Goal: Use online tool/utility: Utilize a website feature to perform a specific function

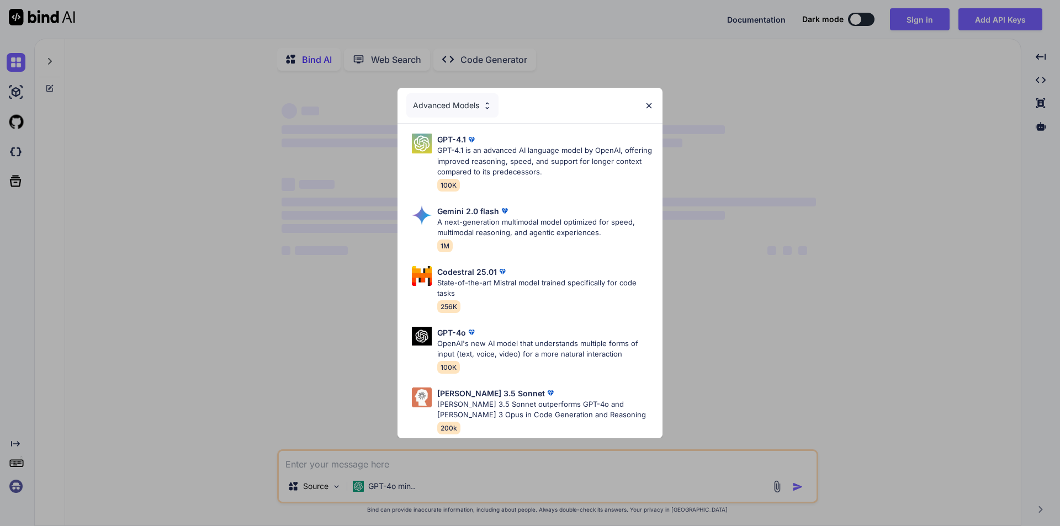
click at [654, 99] on div "Advanced Models" at bounding box center [529, 105] width 265 height 35
click at [650, 105] on img at bounding box center [648, 105] width 9 height 9
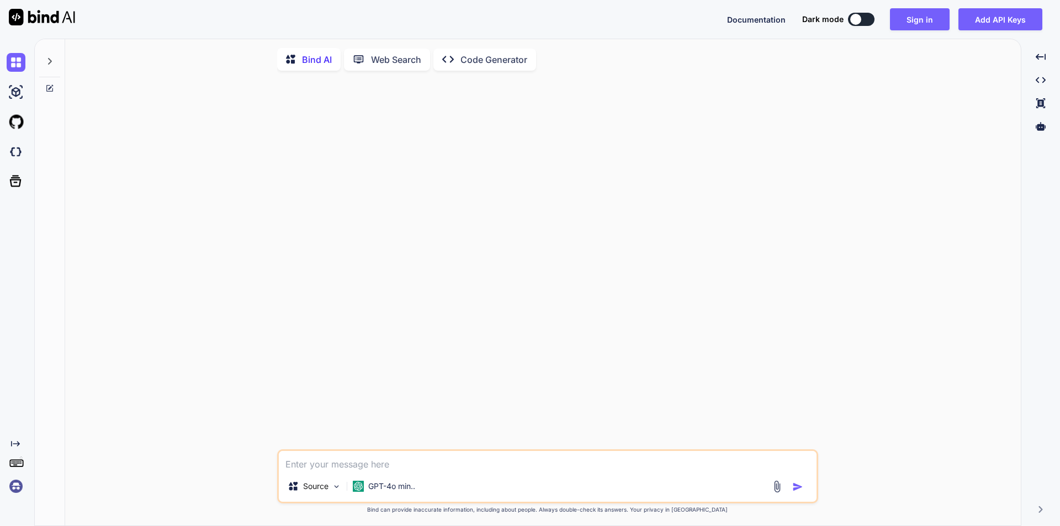
click at [362, 463] on textarea at bounding box center [548, 461] width 538 height 20
type textarea "x"
type textarea "i"
type textarea "x"
type textarea "i"
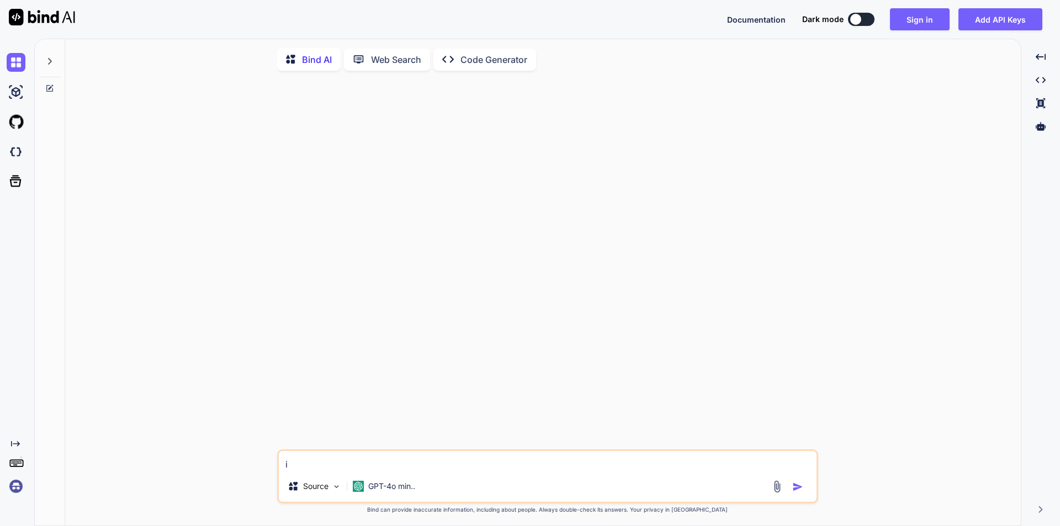
type textarea "x"
type textarea "i h"
type textarea "x"
type textarea "i hv"
type textarea "x"
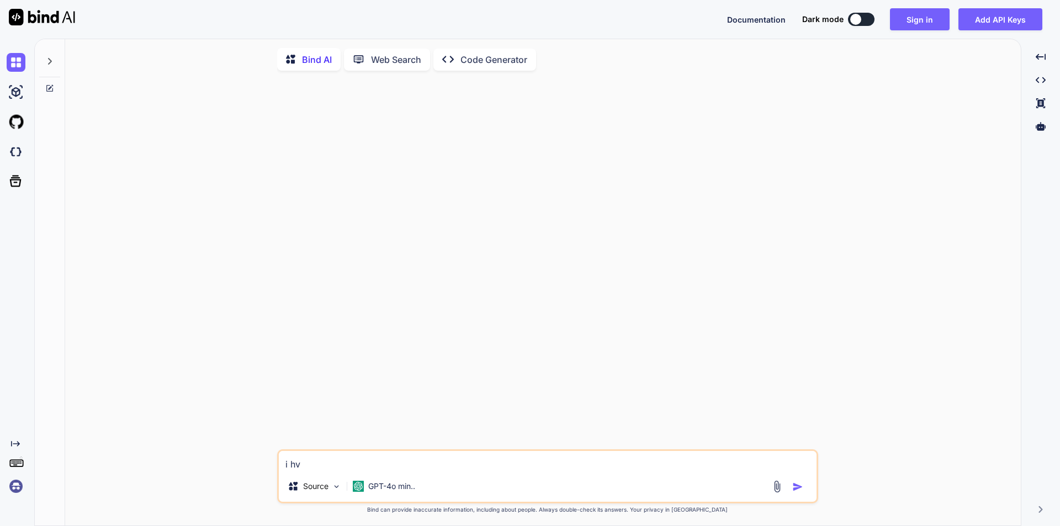
type textarea "i hve"
type textarea "x"
type textarea "i hve"
type textarea "x"
type textarea "i hve t"
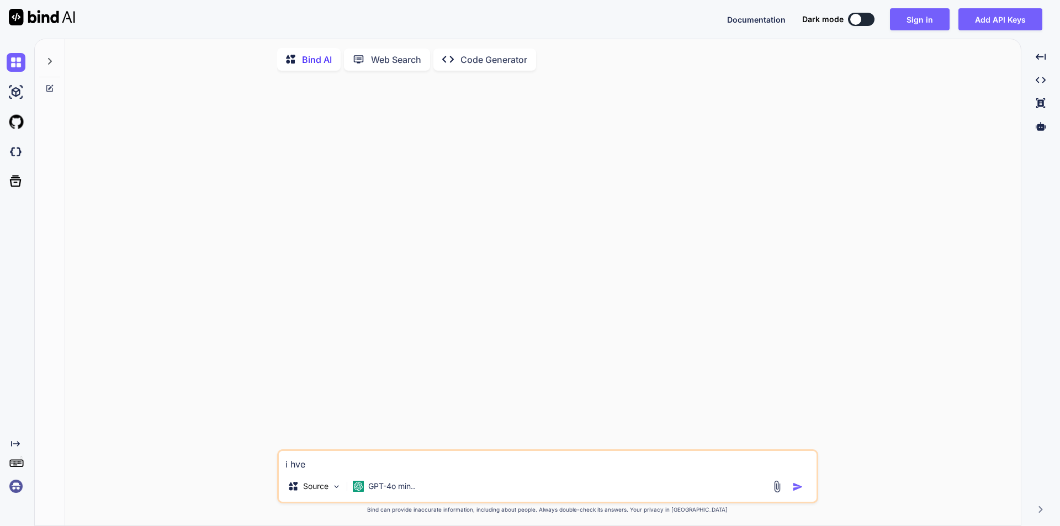
type textarea "x"
type textarea "i hve th"
type textarea "x"
type textarea "i hve thi"
type textarea "x"
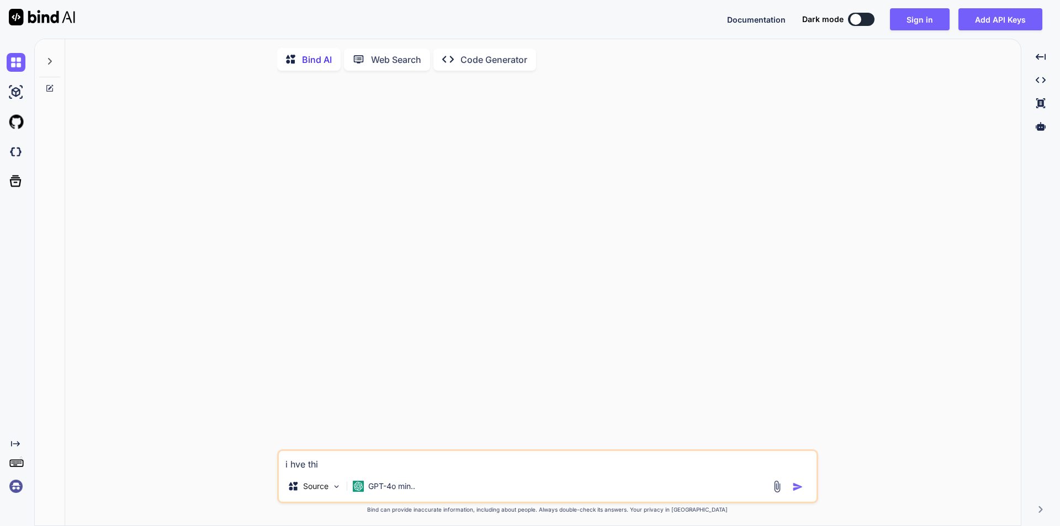
type textarea "i hve this"
type textarea "x"
type textarea "i hve this"
type textarea "x"
type textarea "i hve this t"
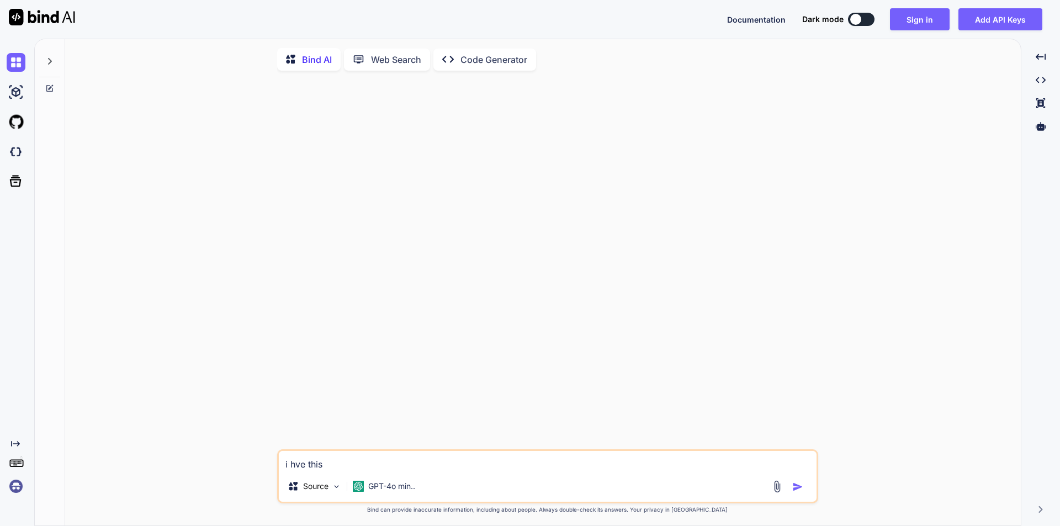
type textarea "x"
type textarea "i hve this ta"
type textarea "x"
type textarea "i hve this tab"
type textarea "x"
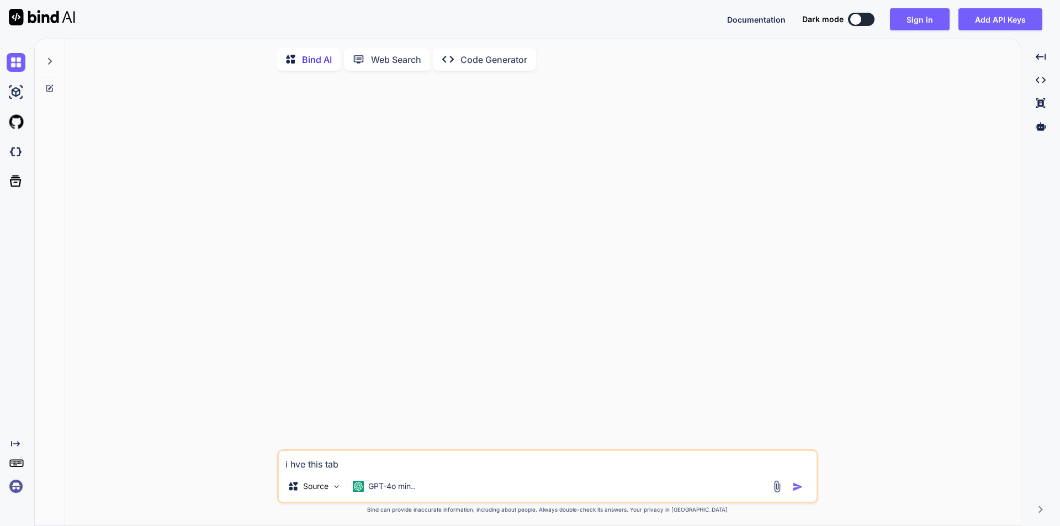
type textarea "i hve this tabl"
type textarea "x"
type textarea "i hve this table"
type textarea "x"
type textarea "i hve this table"
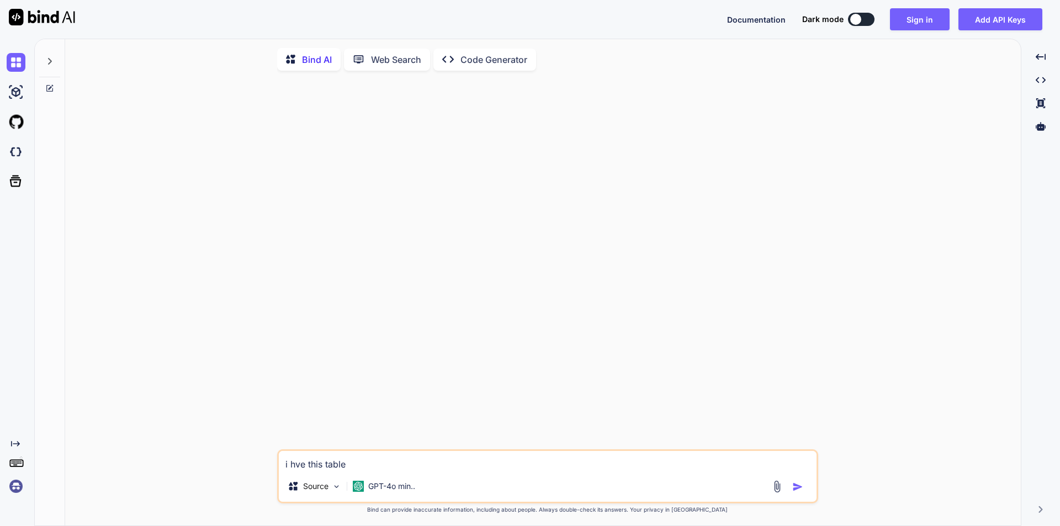
type textarea "x"
type textarea "i hve this table '"
type textarea "x"
type textarea "i hve this table ''"
type textarea "x"
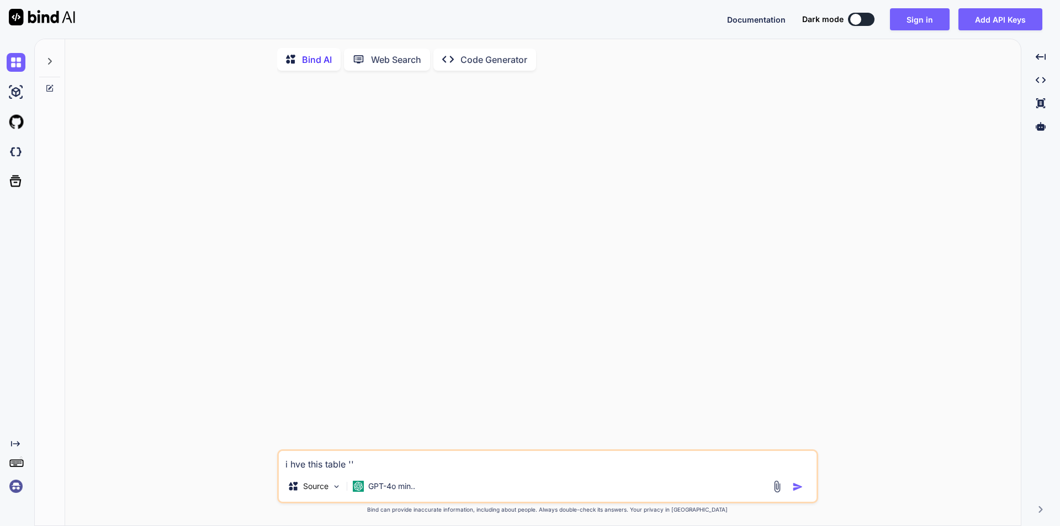
paste textarea "SELECT TOP (1000) [Id] ,[ShortFileName] ,[ClientIdString] ,[MatterIdString] ,[C…"
type textarea "i hve this table 'SELECT TOP (1000) [Id] ,[ShortFileName] ,[ClientIdString] ,[M…"
type textarea "x"
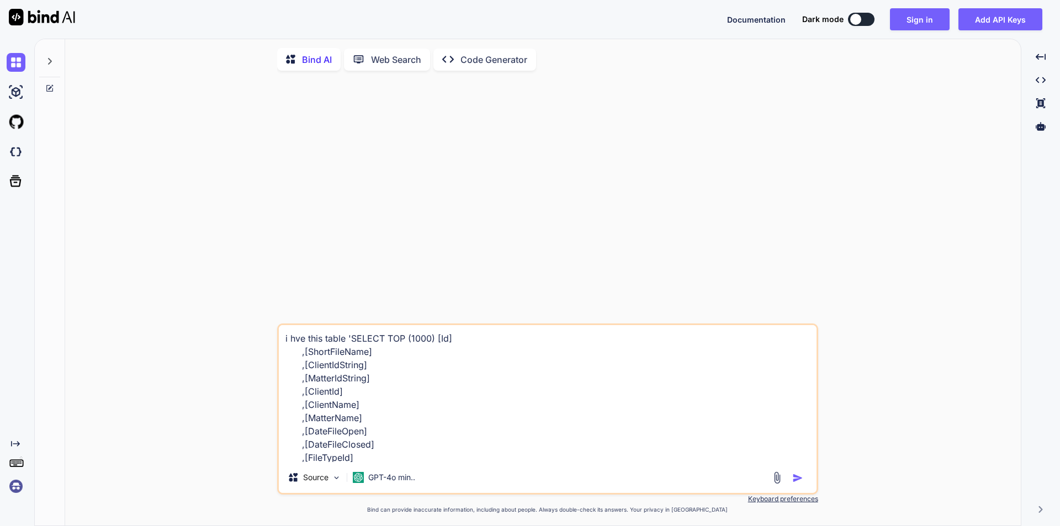
scroll to position [253, 0]
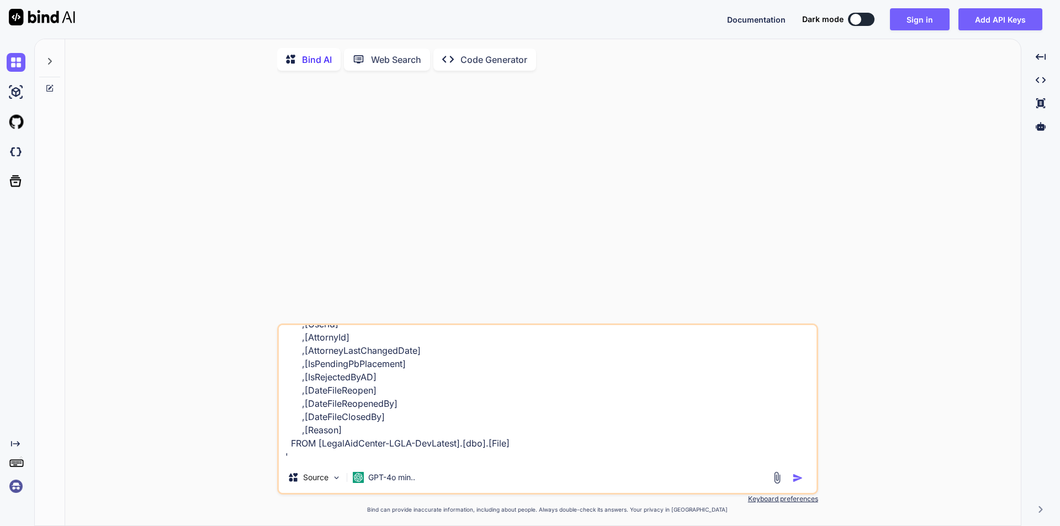
click at [374, 459] on textarea "i hve this table 'SELECT TOP (1000) [Id] ,[ShortFileName] ,[ClientIdString] ,[M…" at bounding box center [548, 393] width 538 height 137
type textarea "i hve this table 'SELECT TOP (1000) [Id] ,[ShortFileName] ,[ClientIdString] ,[M…"
type textarea "x"
type textarea "i hve this table 'SELECT TOP (1000) [Id] ,[ShortFileName] ,[ClientIdString] ,[M…"
type textarea "x"
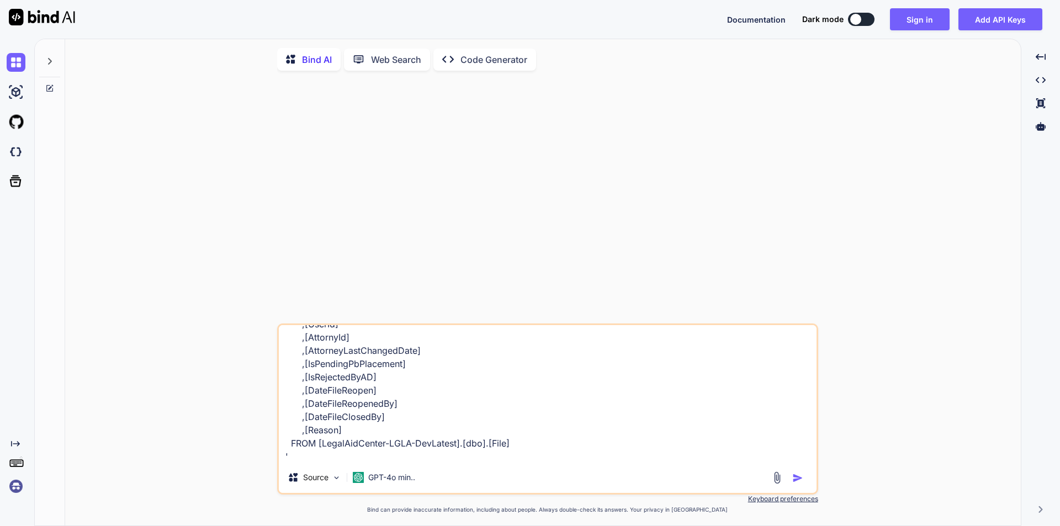
type textarea "i hve this table 'SELECT TOP (1000) [Id] ,[ShortFileName] ,[ClientIdString] ,[M…"
type textarea "x"
type textarea "i hve this table 'SELECT TOP (1000) [Id] ,[ShortFileName] ,[ClientIdString] ,[M…"
type textarea "x"
type textarea "i hve this table 'SELECT TOP (1000) [Id] ,[ShortFileName] ,[ClientIdString] ,[M…"
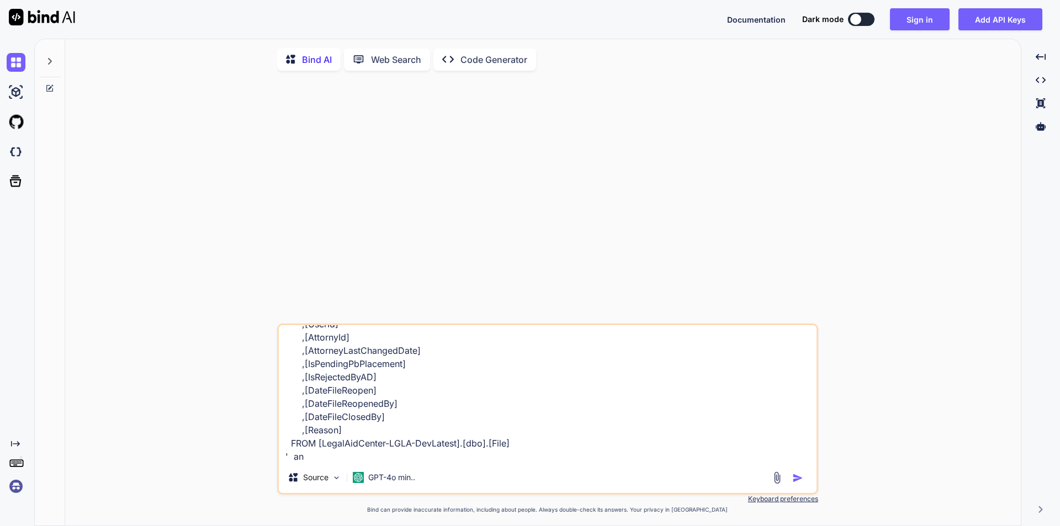
type textarea "x"
type textarea "i hve this table 'SELECT TOP (1000) [Id] ,[ShortFileName] ,[ClientIdString] ,[M…"
type textarea "x"
type textarea "i hve this table 'SELECT TOP (1000) [Id] ,[ShortFileName] ,[ClientIdString] ,[M…"
type textarea "x"
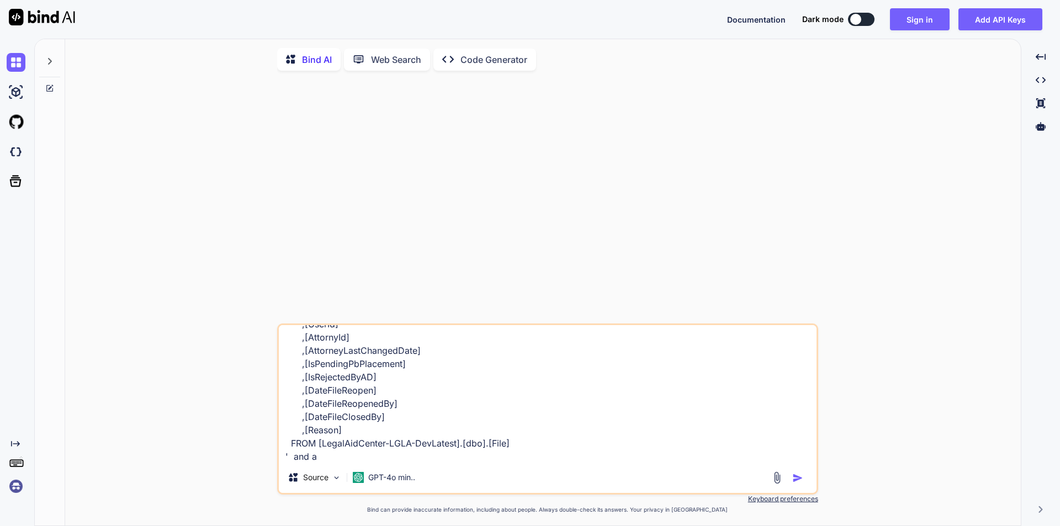
type textarea "i hve this table 'SELECT TOP (1000) [Id] ,[ShortFileName] ,[ClientIdString] ,[M…"
type textarea "x"
type textarea "i hve this table 'SELECT TOP (1000) [Id] ,[ShortFileName] ,[ClientIdString] ,[M…"
type textarea "x"
type textarea "i hve this table 'SELECT TOP (1000) [Id] ,[ShortFileName] ,[ClientIdString] ,[M…"
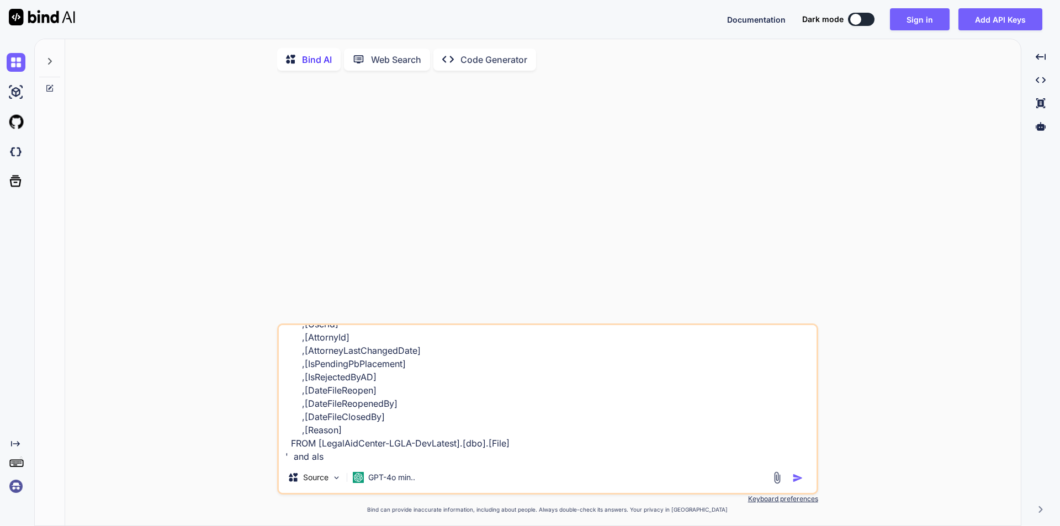
type textarea "x"
type textarea "i hve this table 'SELECT TOP (1000) [Id] ,[ShortFileName] ,[ClientIdString] ,[M…"
type textarea "x"
type textarea "i hve this table 'SELECT TOP (1000) [Id] ,[ShortFileName] ,[ClientIdString] ,[M…"
type textarea "x"
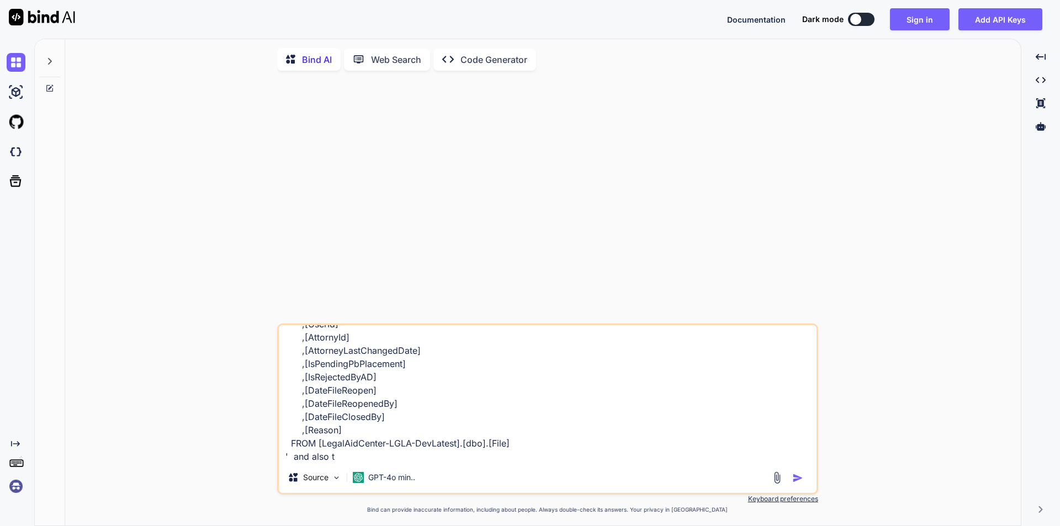
type textarea "i hve this table 'SELECT TOP (1000) [Id] ,[ShortFileName] ,[ClientIdString] ,[M…"
type textarea "x"
type textarea "i hve this table 'SELECT TOP (1000) [Id] ,[ShortFileName] ,[ClientIdString] ,[M…"
type textarea "x"
type textarea "i hve this table 'SELECT TOP (1000) [Id] ,[ShortFileName] ,[ClientIdString] ,[M…"
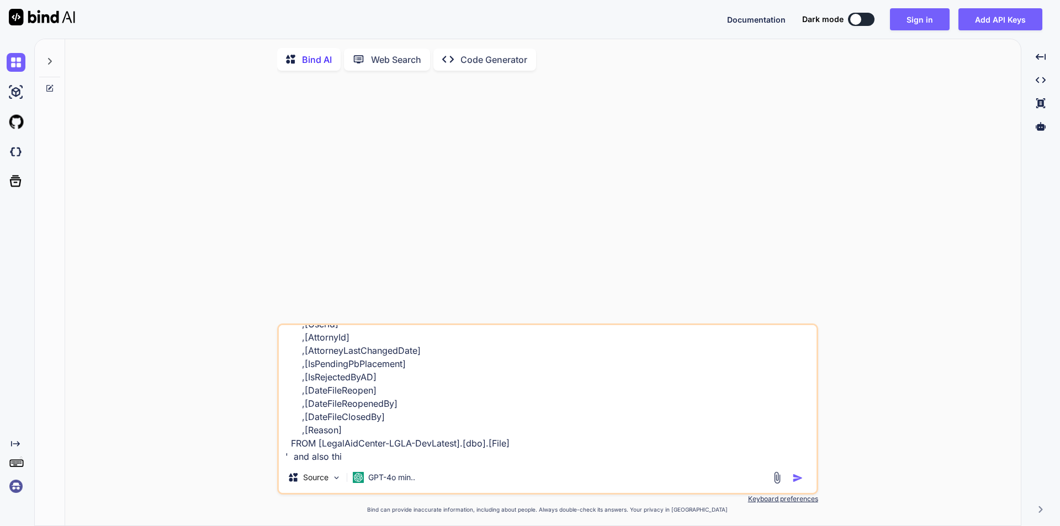
type textarea "x"
type textarea "i hve this table 'SELECT TOP (1000) [Id] ,[ShortFileName] ,[ClientIdString] ,[M…"
type textarea "x"
type textarea "i hve this table 'SELECT TOP (1000) [Id] ,[ShortFileName] ,[ClientIdString] ,[M…"
type textarea "x"
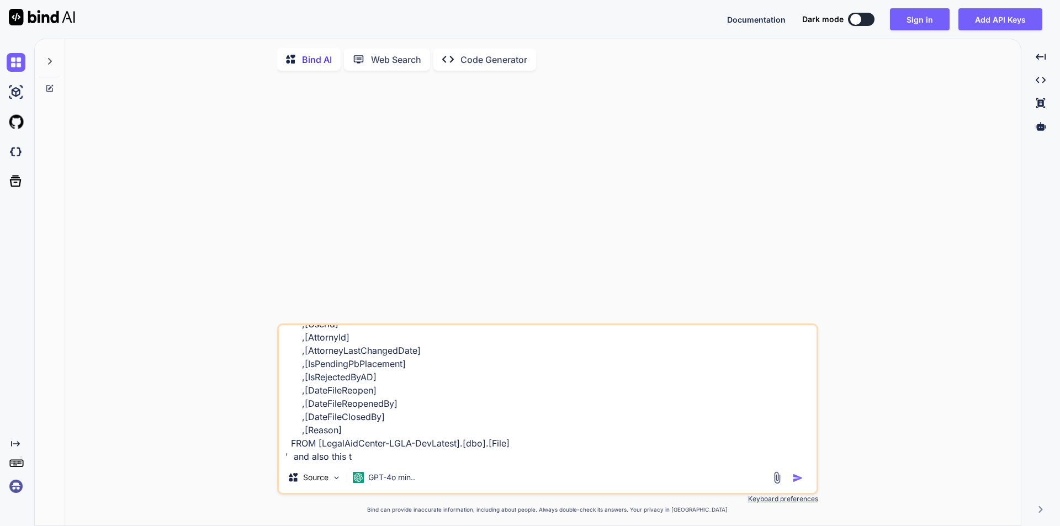
type textarea "i hve this table 'SELECT TOP (1000) [Id] ,[ShortFileName] ,[ClientIdString] ,[M…"
type textarea "x"
type textarea "i hve this table 'SELECT TOP (1000) [Id] ,[ShortFileName] ,[ClientIdString] ,[M…"
type textarea "x"
type textarea "i hve this table 'SELECT TOP (1000) [Id] ,[ShortFileName] ,[ClientIdString] ,[M…"
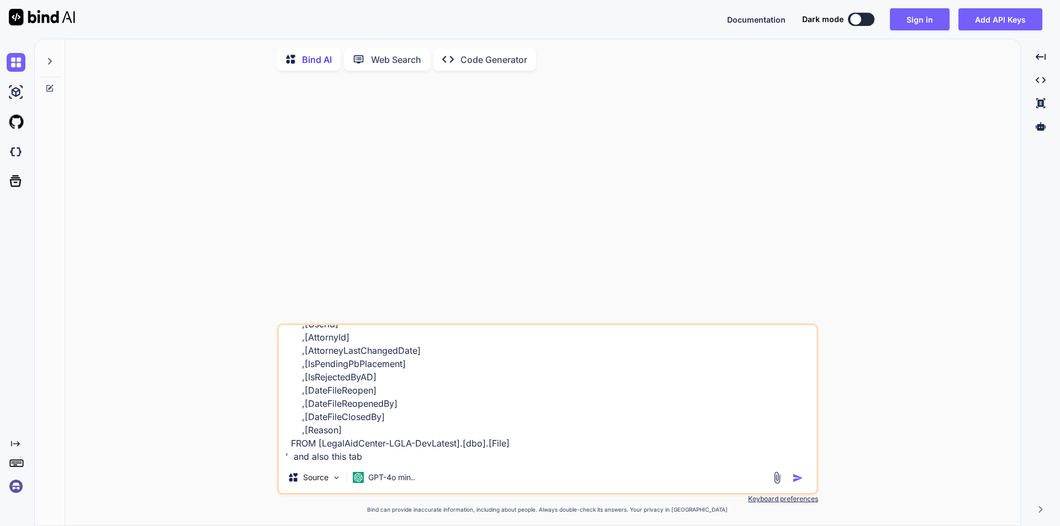
type textarea "x"
type textarea "i hve this table 'SELECT TOP (1000) [Id] ,[ShortFileName] ,[ClientIdString] ,[M…"
type textarea "x"
type textarea "i hve this table 'SELECT TOP (1000) [Id] ,[ShortFileName] ,[ClientIdString] ,[M…"
type textarea "x"
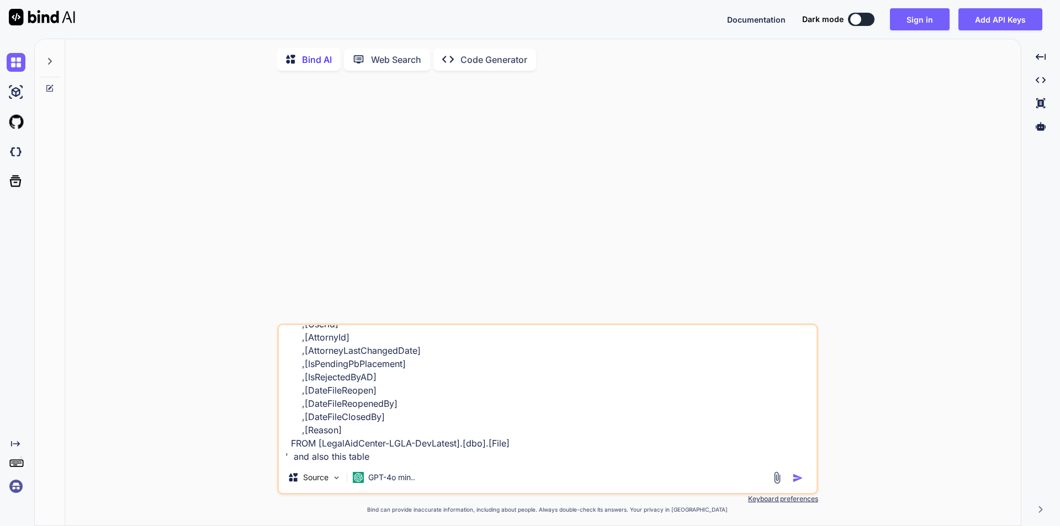
type textarea "i hve this table 'SELECT TOP (1000) [Id] ,[ShortFileName] ,[ClientIdString] ,[M…"
type textarea "x"
type textarea "i hve this table 'SELECT TOP (1000) [Id] ,[ShortFileName] ,[ClientIdString] ,[M…"
type textarea "x"
paste textarea "SELECT TOP (1000) [Id] ,[FileId] ,[NoteId] ,[Timestamp] ,[CreatedBy] ,[UTCCreat…"
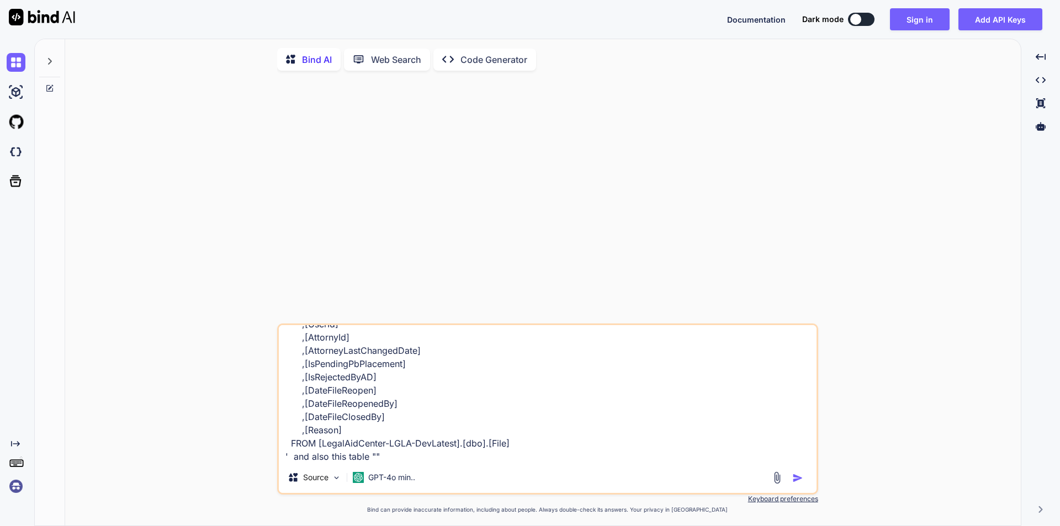
type textarea "i hve this table 'SELECT TOP (1000) [Id] ,[ShortFileName] ,[ClientIdString] ,[M…"
type textarea "x"
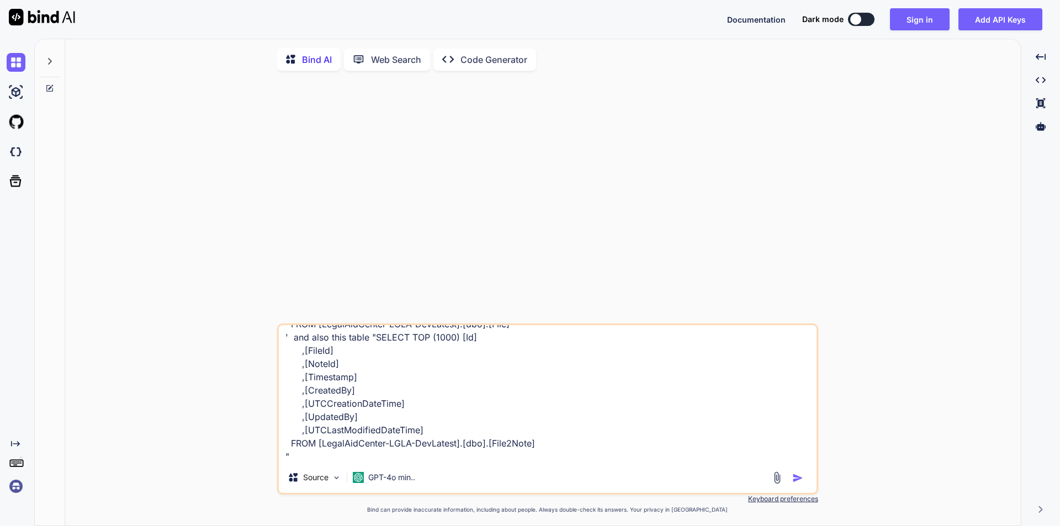
click at [397, 456] on textarea "i hve this table 'SELECT TOP (1000) [Id] ,[ShortFileName] ,[ClientIdString] ,[M…" at bounding box center [548, 393] width 538 height 137
type textarea "i hve this table 'SELECT TOP (1000) [Id] ,[ShortFileName] ,[ClientIdString] ,[M…"
type textarea "x"
type textarea "i hve this table 'SELECT TOP (1000) [Id] ,[ShortFileName] ,[ClientIdString] ,[M…"
type textarea "x"
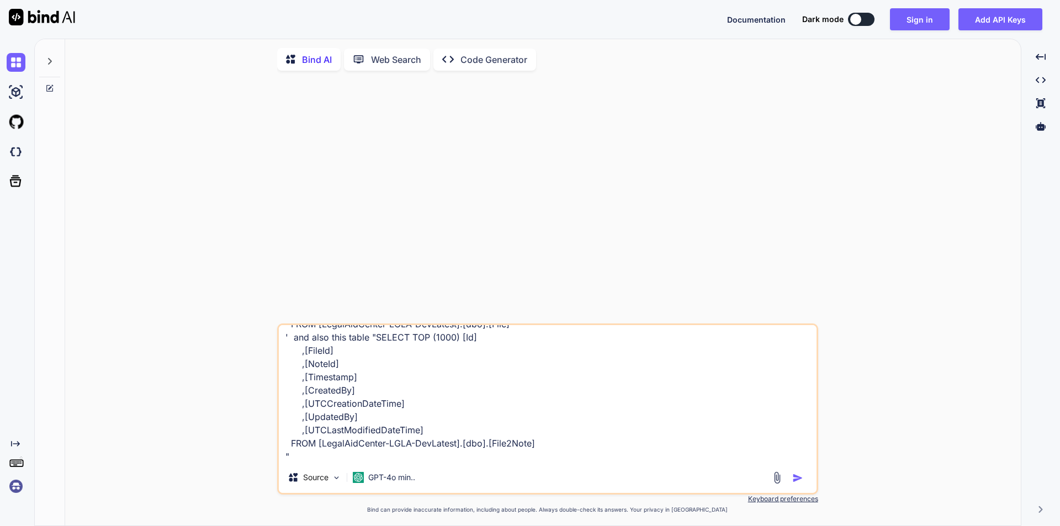
type textarea "i hve this table 'SELECT TOP (1000) [Id] ,[ShortFileName] ,[ClientIdString] ,[M…"
type textarea "x"
type textarea "i hve this table 'SELECT TOP (1000) [Id] ,[ShortFileName] ,[ClientIdString] ,[M…"
type textarea "x"
type textarea "i hve this table 'SELECT TOP (1000) [Id] ,[ShortFileName] ,[ClientIdString] ,[M…"
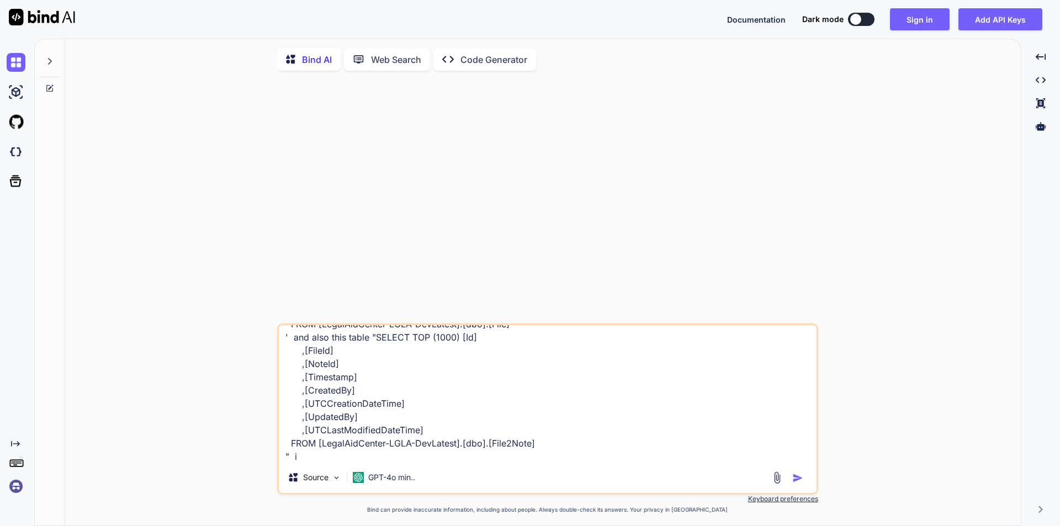
type textarea "x"
type textarea "i hve this table 'SELECT TOP (1000) [Id] ,[ShortFileName] ,[ClientIdString] ,[M…"
type textarea "x"
type textarea "i hve this table 'SELECT TOP (1000) [Id] ,[ShortFileName] ,[ClientIdString] ,[M…"
type textarea "x"
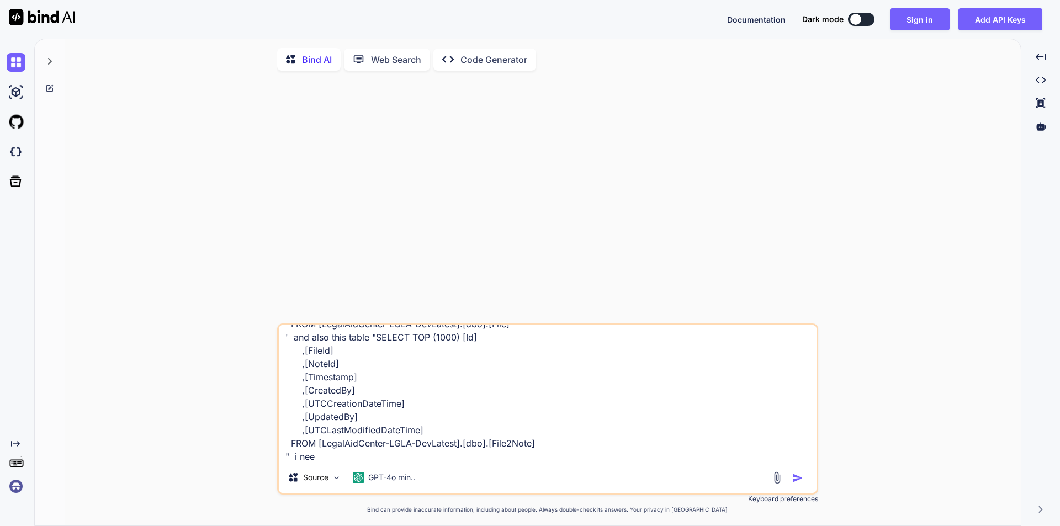
type textarea "i hve this table 'SELECT TOP (1000) [Id] ,[ShortFileName] ,[ClientIdString] ,[M…"
type textarea "x"
type textarea "i hve this table 'SELECT TOP (1000) [Id] ,[ShortFileName] ,[ClientIdString] ,[M…"
type textarea "x"
type textarea "i hve this table 'SELECT TOP (1000) [Id] ,[ShortFileName] ,[ClientIdString] ,[M…"
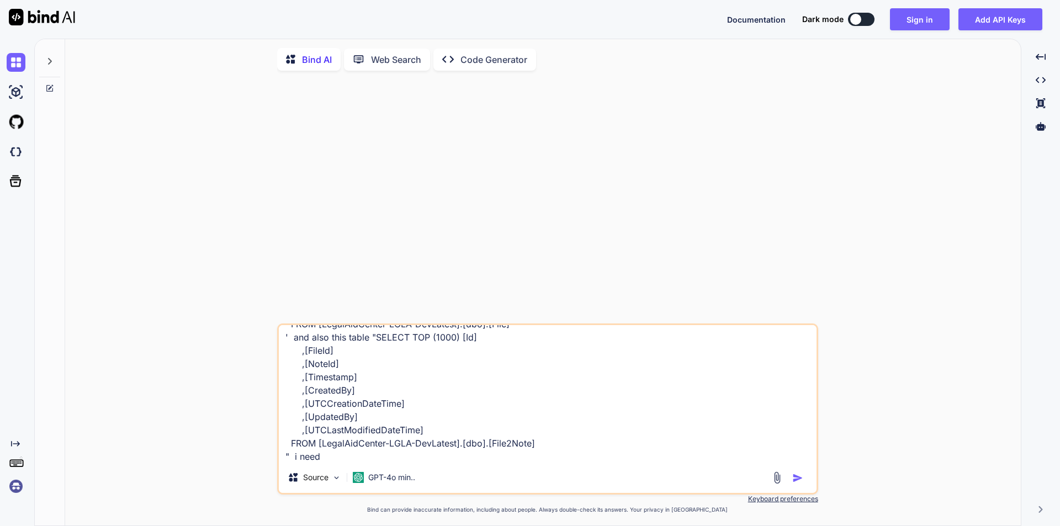
type textarea "x"
type textarea "i hve this table 'SELECT TOP (1000) [Id] ,[ShortFileName] ,[ClientIdString] ,[M…"
type textarea "x"
type textarea "i hve this table 'SELECT TOP (1000) [Id] ,[ShortFileName] ,[ClientIdString] ,[M…"
type textarea "x"
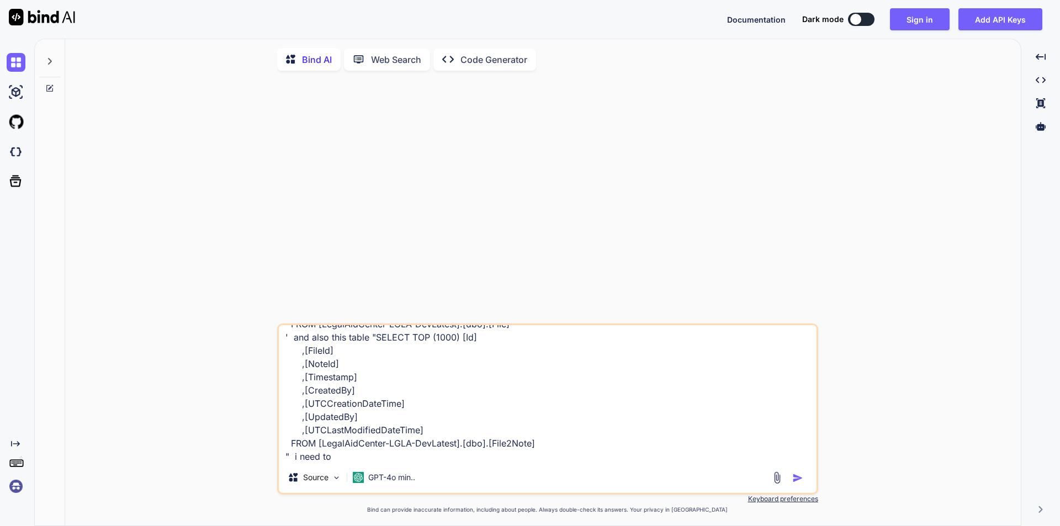
type textarea "i hve this table 'SELECT TOP (1000) [Id] ,[ShortFileName] ,[ClientIdString] ,[M…"
type textarea "x"
type textarea "i hve this table 'SELECT TOP (1000) [Id] ,[ShortFileName] ,[ClientIdString] ,[M…"
type textarea "x"
type textarea "i hve this table 'SELECT TOP (1000) [Id] ,[ShortFileName] ,[ClientIdString] ,[M…"
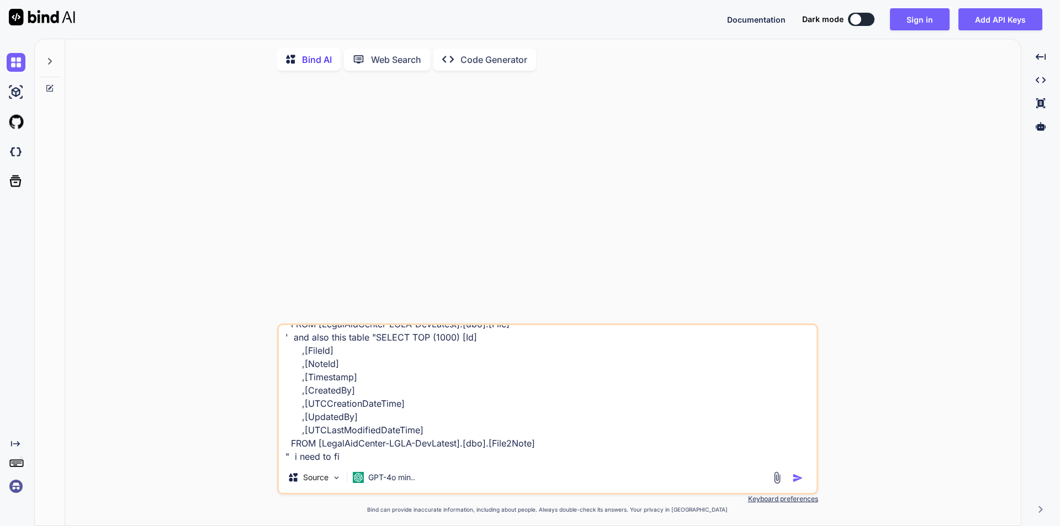
type textarea "x"
type textarea "i hve this table 'SELECT TOP (1000) [Id] ,[ShortFileName] ,[ClientIdString] ,[M…"
type textarea "x"
type textarea "i hve this table 'SELECT TOP (1000) [Id] ,[ShortFileName] ,[ClientIdString] ,[M…"
type textarea "x"
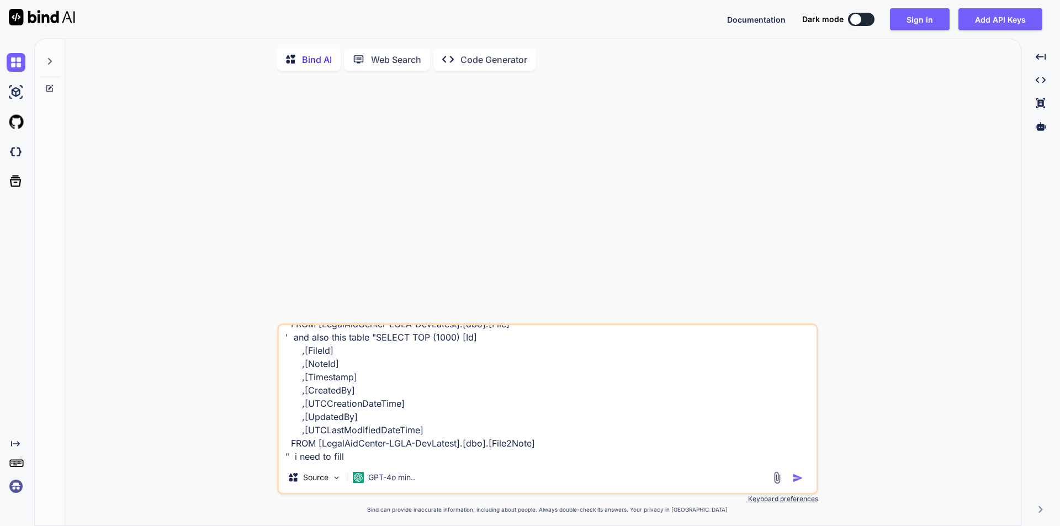
type textarea "i hve this table 'SELECT TOP (1000) [Id] ,[ShortFileName] ,[ClientIdString] ,[M…"
type textarea "x"
type textarea "i hve this table 'SELECT TOP (1000) [Id] ,[ShortFileName] ,[ClientIdString] ,[M…"
type textarea "x"
type textarea "i hve this table 'SELECT TOP (1000) [Id] ,[ShortFileName] ,[ClientIdString] ,[M…"
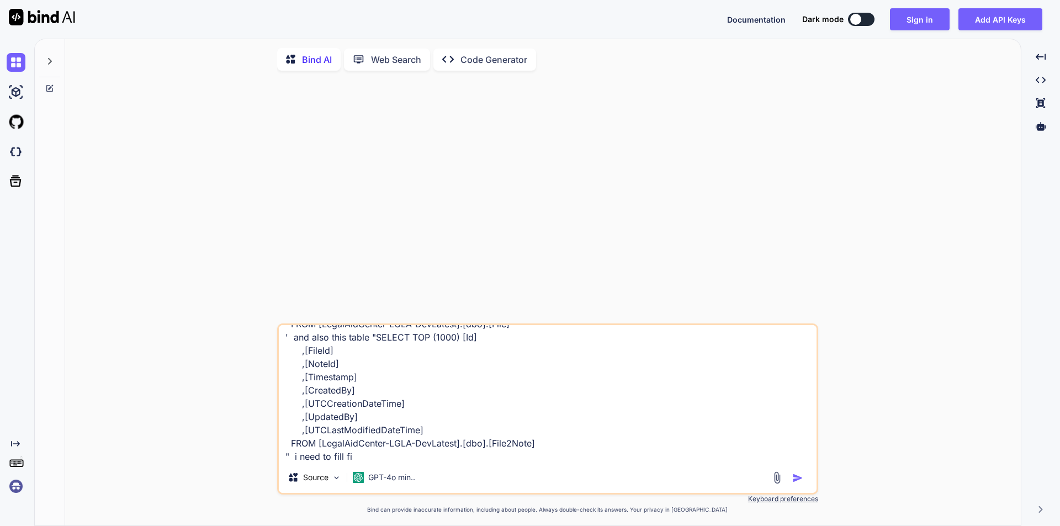
type textarea "x"
type textarea "i hve this table 'SELECT TOP (1000) [Id] ,[ShortFileName] ,[ClientIdString] ,[M…"
type textarea "x"
type textarea "i hve this table 'SELECT TOP (1000) [Id] ,[ShortFileName] ,[ClientIdString] ,[M…"
type textarea "x"
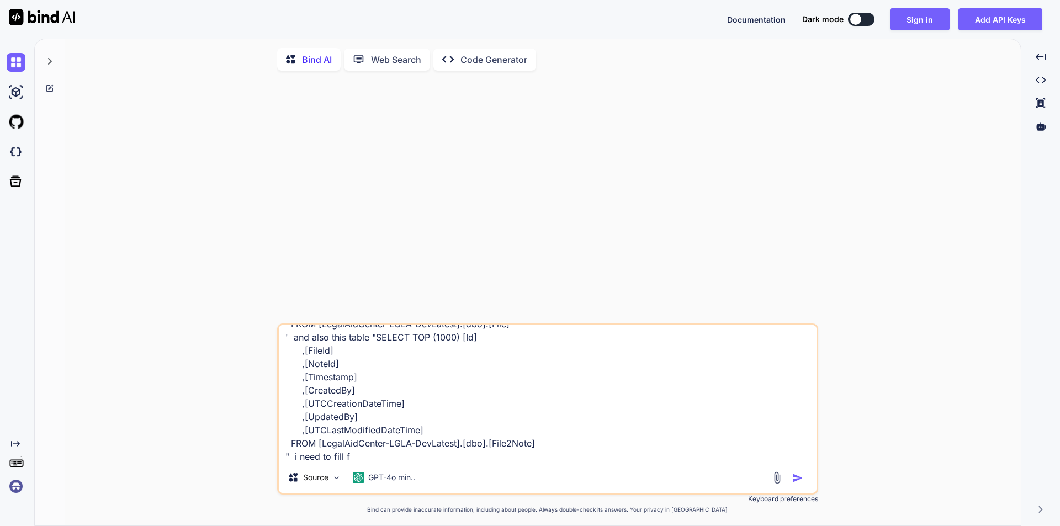
type textarea "i hve this table 'SELECT TOP (1000) [Id] ,[ShortFileName] ,[ClientIdString] ,[M…"
type textarea "x"
type textarea "i hve this table 'SELECT TOP (1000) [Id] ,[ShortFileName] ,[ClientIdString] ,[M…"
type textarea "x"
drag, startPoint x: 334, startPoint y: 353, endPoint x: 303, endPoint y: 355, distance: 31.0
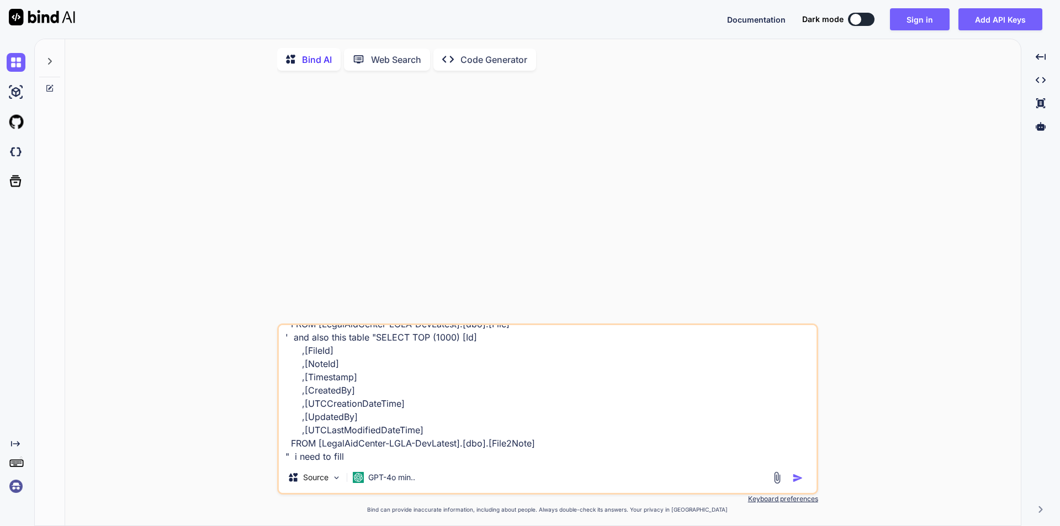
click at [303, 355] on textarea "i hve this table 'SELECT TOP (1000) [Id] ,[ShortFileName] ,[ClientIdString] ,[M…" at bounding box center [548, 393] width 538 height 137
click at [359, 459] on textarea "i hve this table 'SELECT TOP (1000) [Id] ,[ShortFileName] ,[ClientIdString] ,[M…" at bounding box center [548, 393] width 538 height 137
type textarea "i hve this table 'SELECT TOP (1000) [Id] ,[ShortFileName] ,[ClientIdString] ,[M…"
type textarea "x"
paste textarea "[FileId]"
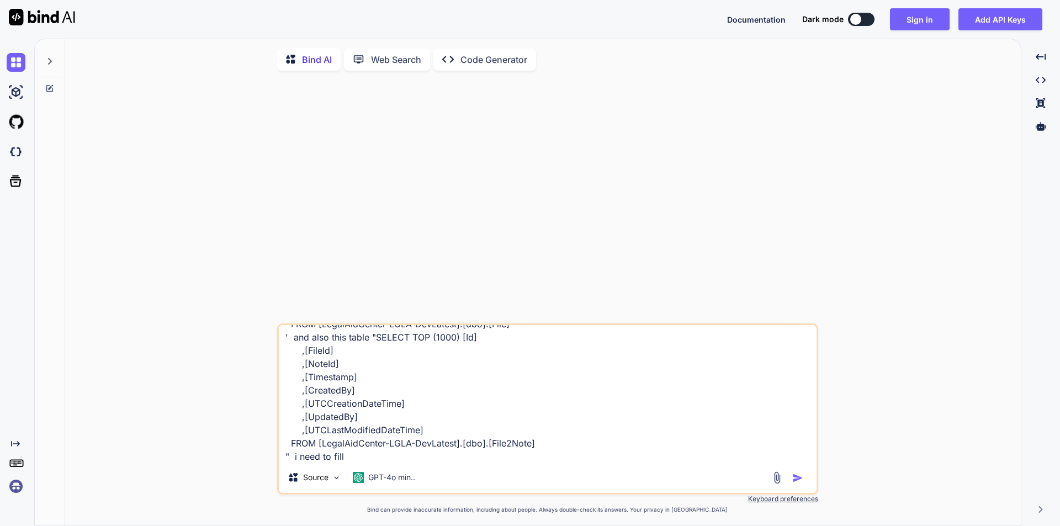
type textarea "i hve this table 'SELECT TOP (1000) [Id] ,[ShortFileName] ,[ClientIdString] ,[M…"
type textarea "x"
type textarea "i hve this table 'SELECT TOP (1000) [Id] ,[ShortFileName] ,[ClientIdString] ,[M…"
type textarea "x"
type textarea "i hve this table 'SELECT TOP (1000) [Id] ,[ShortFileName] ,[ClientIdString] ,[M…"
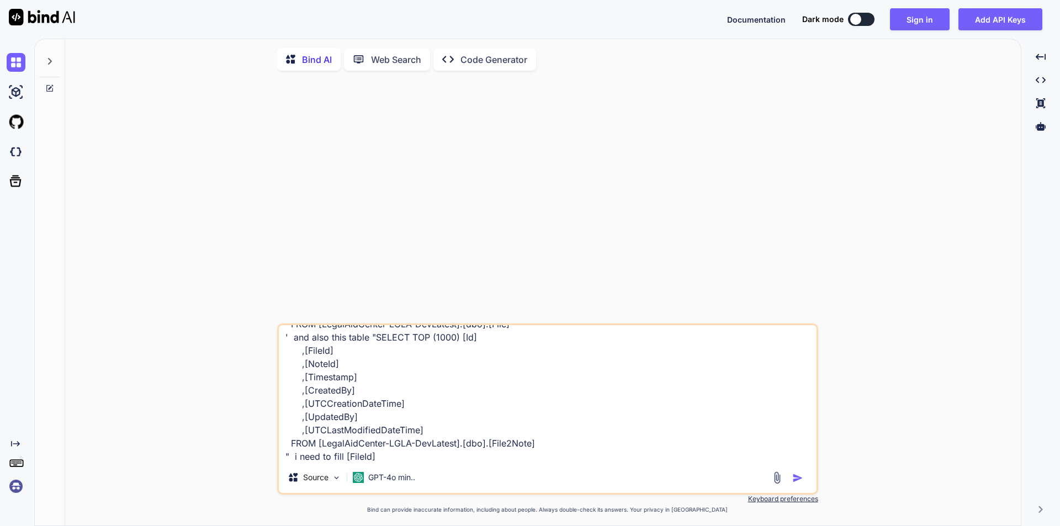
type textarea "x"
type textarea "i hve this table 'SELECT TOP (1000) [Id] ,[ShortFileName] ,[ClientIdString] ,[M…"
type textarea "x"
type textarea "i hve this table 'SELECT TOP (1000) [Id] ,[ShortFileName] ,[ClientIdString] ,[M…"
type textarea "x"
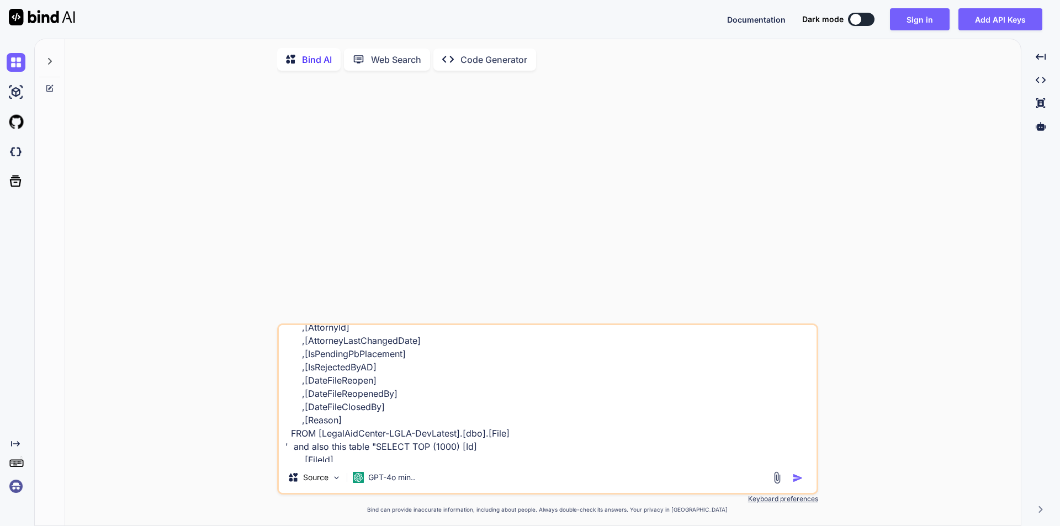
scroll to position [318, 0]
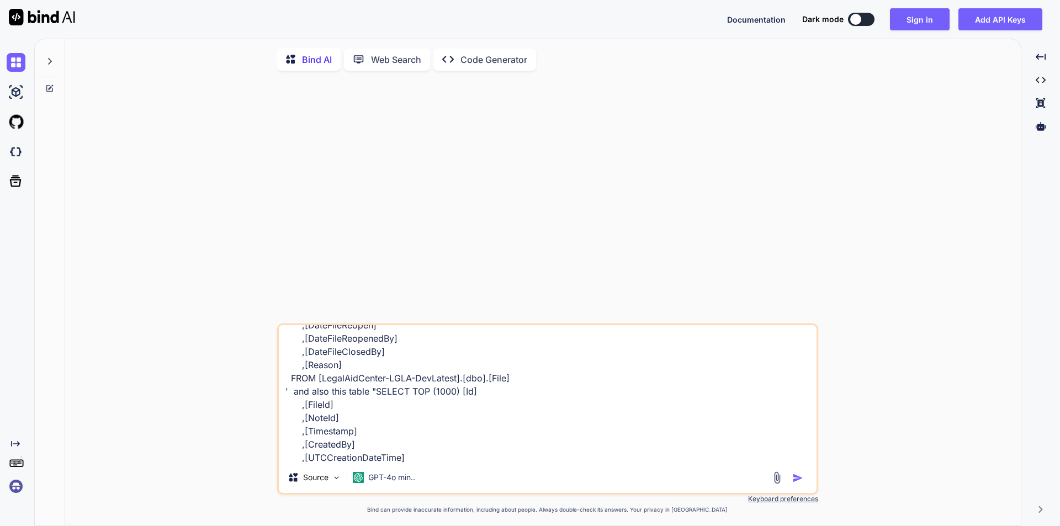
drag, startPoint x: 513, startPoint y: 381, endPoint x: 320, endPoint y: 382, distance: 193.7
click at [320, 382] on textarea "i hve this table 'SELECT TOP (1000) [Id] ,[ShortFileName] ,[ClientIdString] ,[M…" at bounding box center [548, 393] width 538 height 137
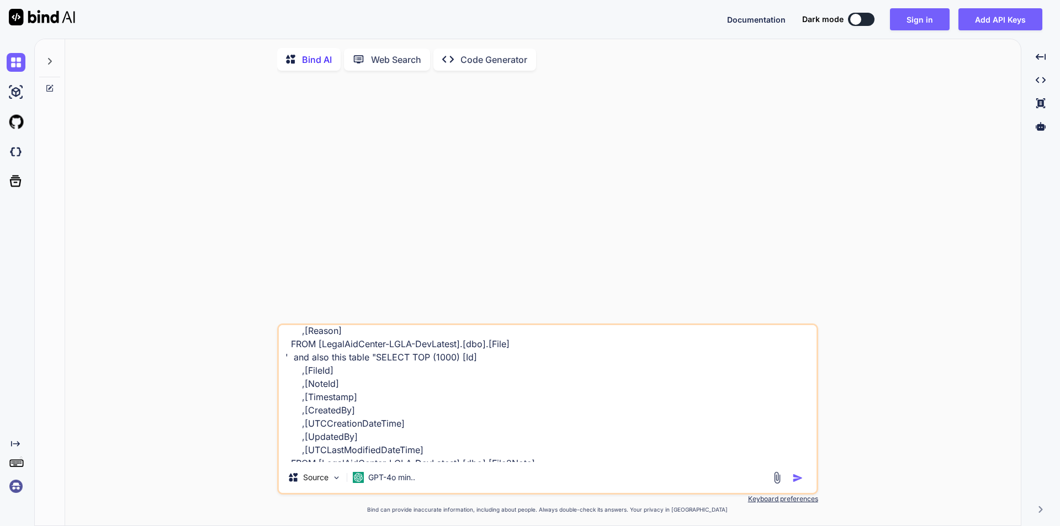
scroll to position [373, 0]
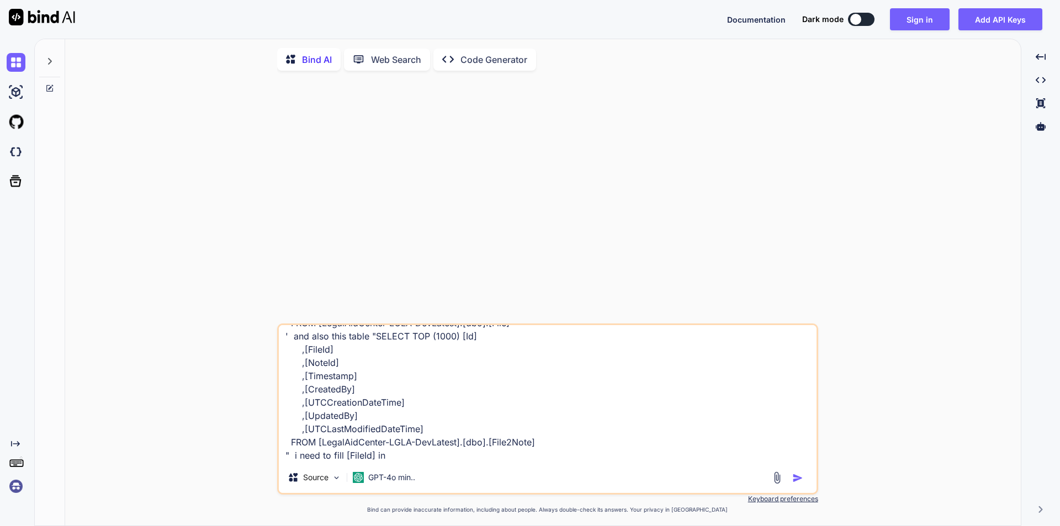
click at [398, 462] on textarea "i hve this table 'SELECT TOP (1000) [Id] ,[ShortFileName] ,[ClientIdString] ,[M…" at bounding box center [548, 393] width 538 height 137
type textarea "i hve this table 'SELECT TOP (1000) [Id] ,[ShortFileName] ,[ClientIdString] ,[M…"
type textarea "x"
type textarea "i hve this table 'SELECT TOP (1000) [Id] ,[ShortFileName] ,[ClientIdString] ,[M…"
type textarea "x"
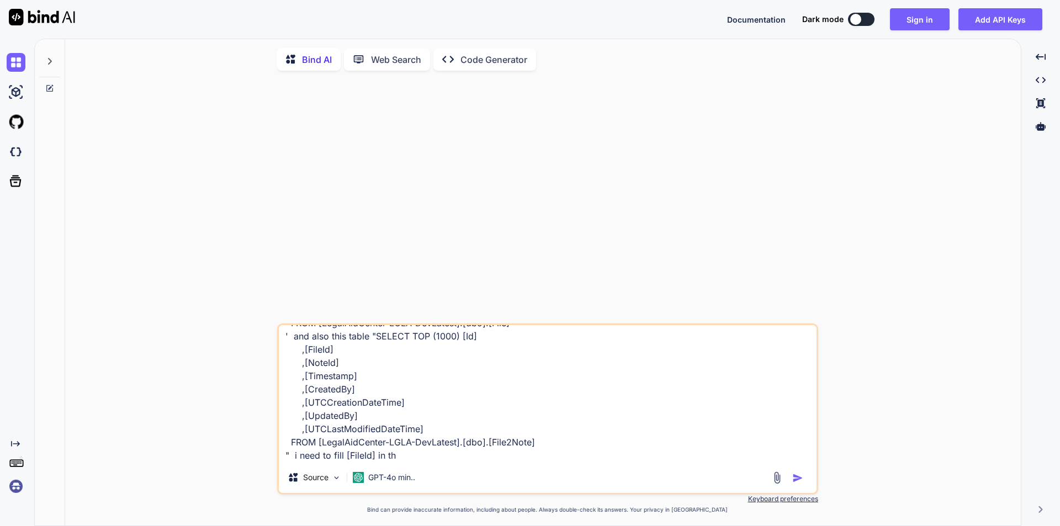
type textarea "i hve this table 'SELECT TOP (1000) [Id] ,[ShortFileName] ,[ClientIdString] ,[M…"
type textarea "x"
type textarea "i hve this table 'SELECT TOP (1000) [Id] ,[ShortFileName] ,[ClientIdString] ,[M…"
type textarea "x"
type textarea "i hve this table 'SELECT TOP (1000) [Id] ,[ShortFileName] ,[ClientIdString] ,[M…"
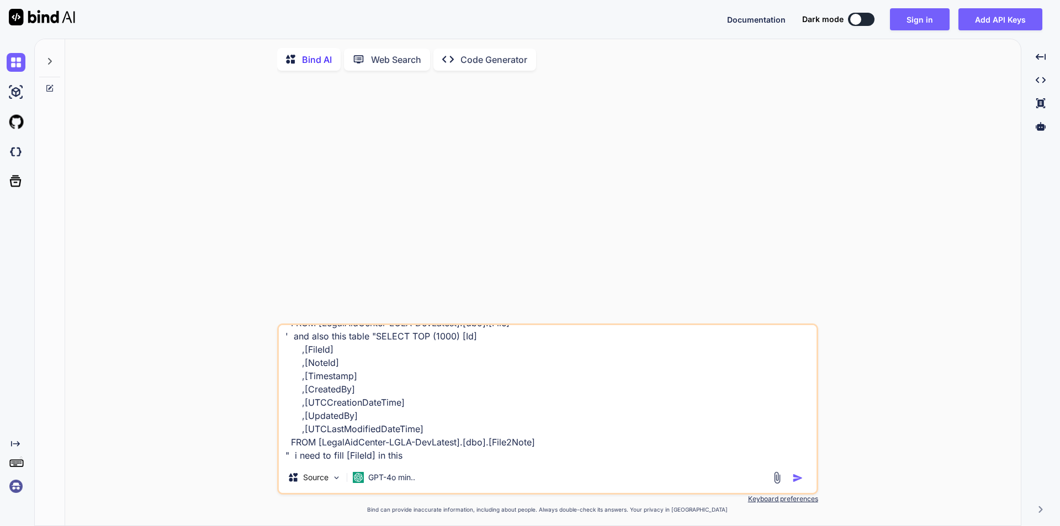
type textarea "x"
type textarea "i hve this table 'SELECT TOP (1000) [Id] ,[ShortFileName] ,[ClientIdString] ,[M…"
type textarea "x"
type textarea "i hve this table 'SELECT TOP (1000) [Id] ,[ShortFileName] ,[ClientIdString] ,[M…"
type textarea "x"
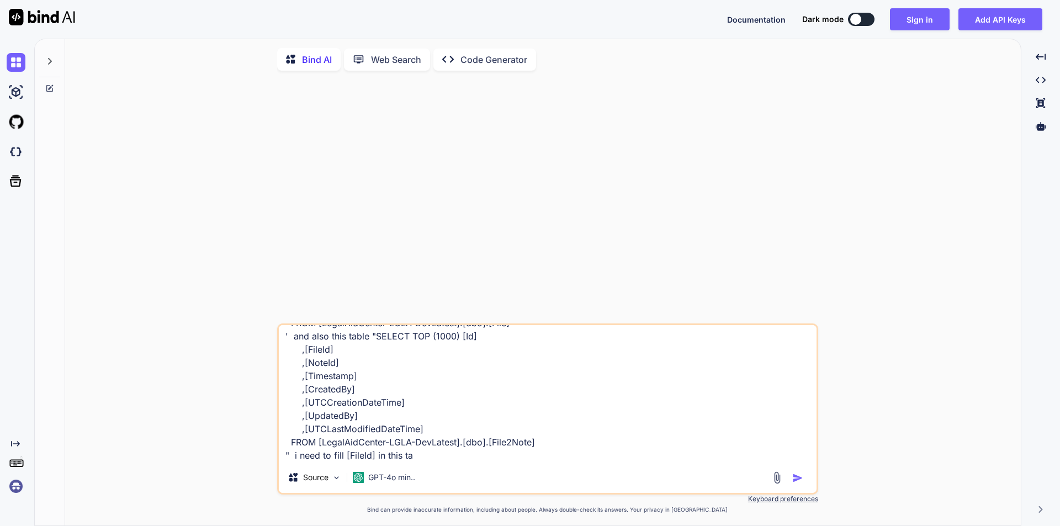
type textarea "i hve this table 'SELECT TOP (1000) [Id] ,[ShortFileName] ,[ClientIdString] ,[M…"
type textarea "x"
type textarea "i hve this table 'SELECT TOP (1000) [Id] ,[ShortFileName] ,[ClientIdString] ,[M…"
type textarea "x"
type textarea "i hve this table 'SELECT TOP (1000) [Id] ,[ShortFileName] ,[ClientIdString] ,[M…"
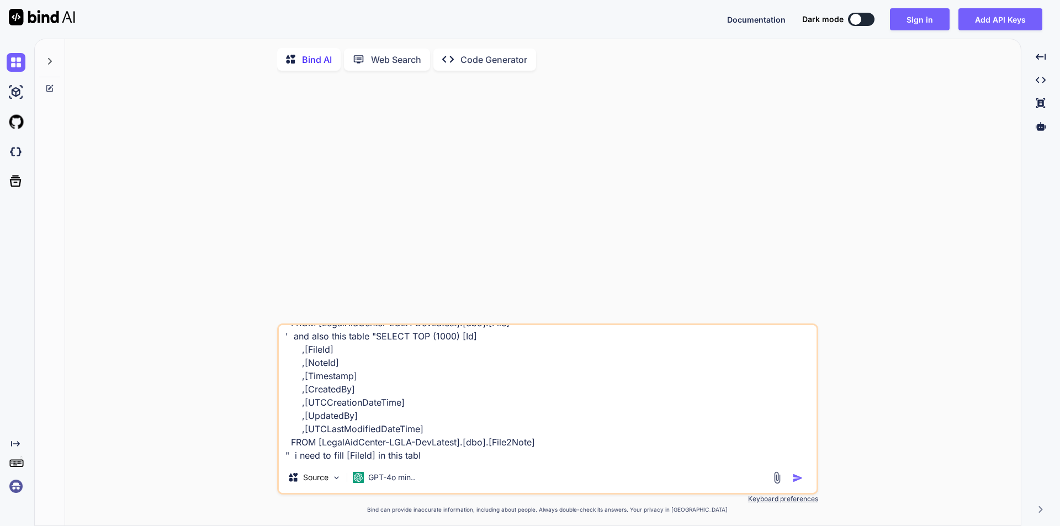
type textarea "x"
type textarea "i hve this table 'SELECT TOP (1000) [Id] ,[ShortFileName] ,[ClientIdString] ,[M…"
type textarea "x"
paste textarea "[LegalAidCenter-LGLA-DevLatest].[dbo].[File]"
type textarea "i hve this table 'SELECT TOP (1000) [Id] ,[ShortFileName] ,[ClientIdString] ,[M…"
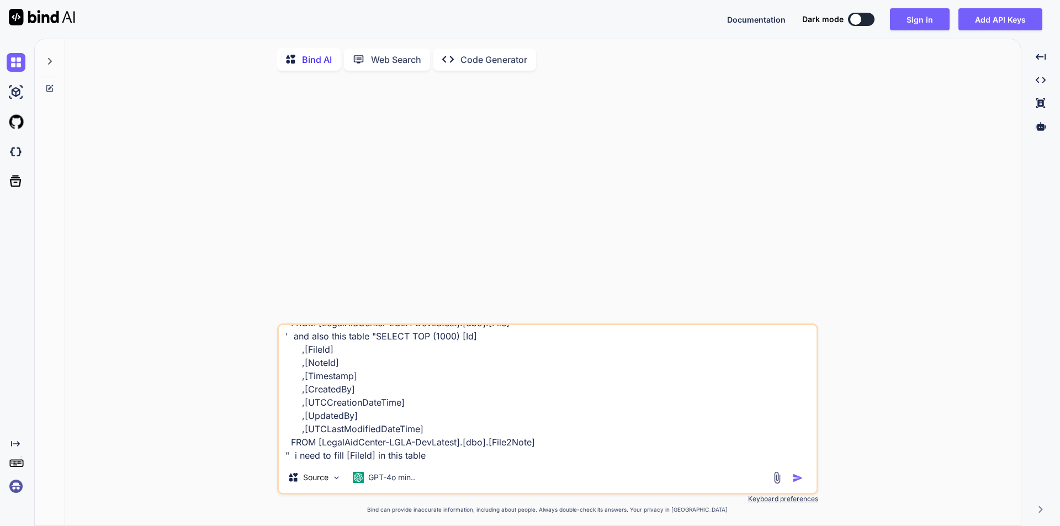
type textarea "x"
type textarea "i hve this table 'SELECT TOP (1000) [Id] ,[ShortFileName] ,[ClientIdString] ,[M…"
type textarea "x"
type textarea "i hve this table 'SELECT TOP (1000) [Id] ,[ShortFileName] ,[ClientIdString] ,[M…"
type textarea "x"
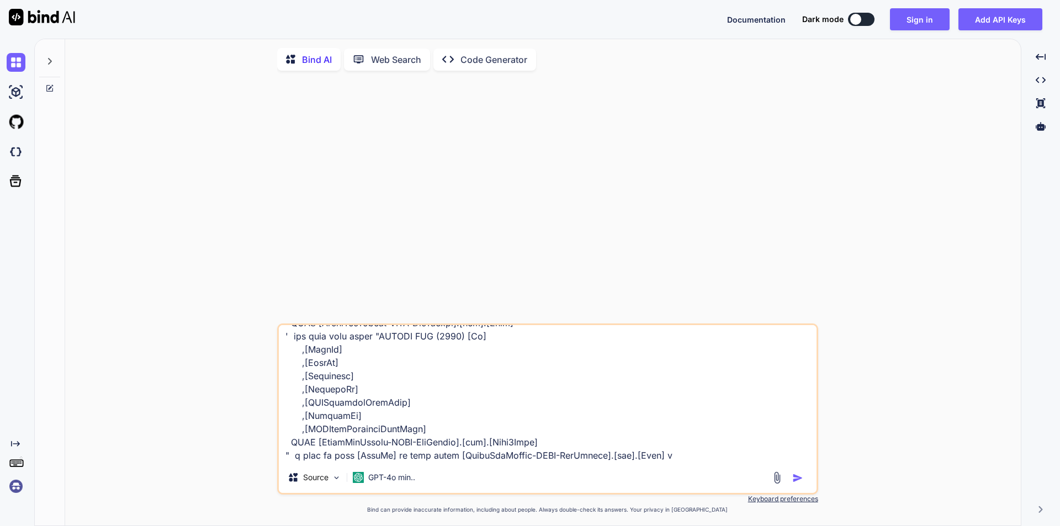
type textarea "i hve this table 'SELECT TOP (1000) [Id] ,[ShortFileName] ,[ClientIdString] ,[M…"
type textarea "x"
type textarea "i hve this table 'SELECT TOP (1000) [Id] ,[ShortFileName] ,[ClientIdString] ,[M…"
type textarea "x"
type textarea "i hve this table 'SELECT TOP (1000) [Id] ,[ShortFileName] ,[ClientIdString] ,[M…"
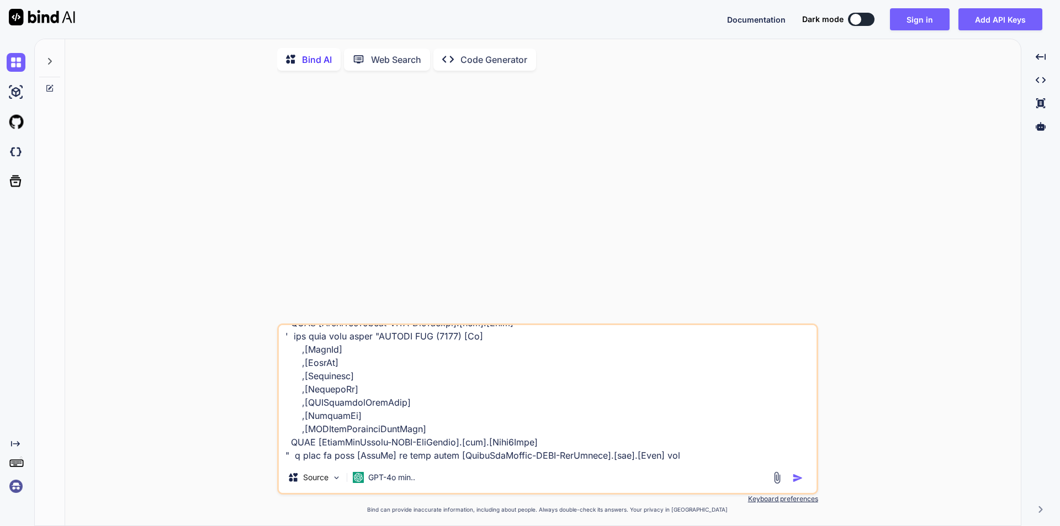
type textarea "x"
type textarea "i hve this table 'SELECT TOP (1000) [Id] ,[ShortFileName] ,[ClientIdString] ,[M…"
type textarea "x"
type textarea "i hve this table 'SELECT TOP (1000) [Id] ,[ShortFileName] ,[ClientIdString] ,[M…"
type textarea "x"
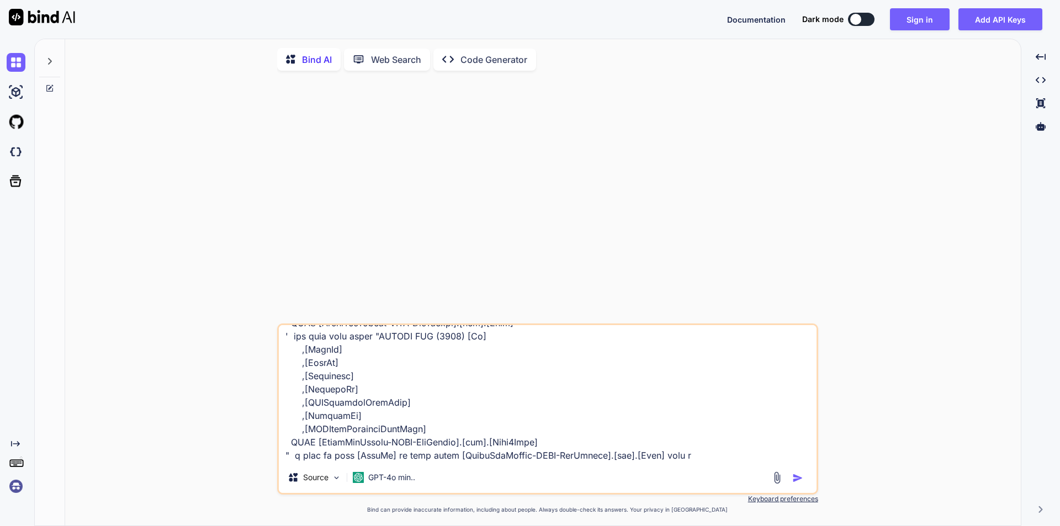
type textarea "i hve this table 'SELECT TOP (1000) [Id] ,[ShortFileName] ,[ClientIdString] ,[M…"
type textarea "x"
type textarea "i hve this table 'SELECT TOP (1000) [Id] ,[ShortFileName] ,[ClientIdString] ,[M…"
type textarea "x"
type textarea "i hve this table 'SELECT TOP (1000) [Id] ,[ShortFileName] ,[ClientIdString] ,[M…"
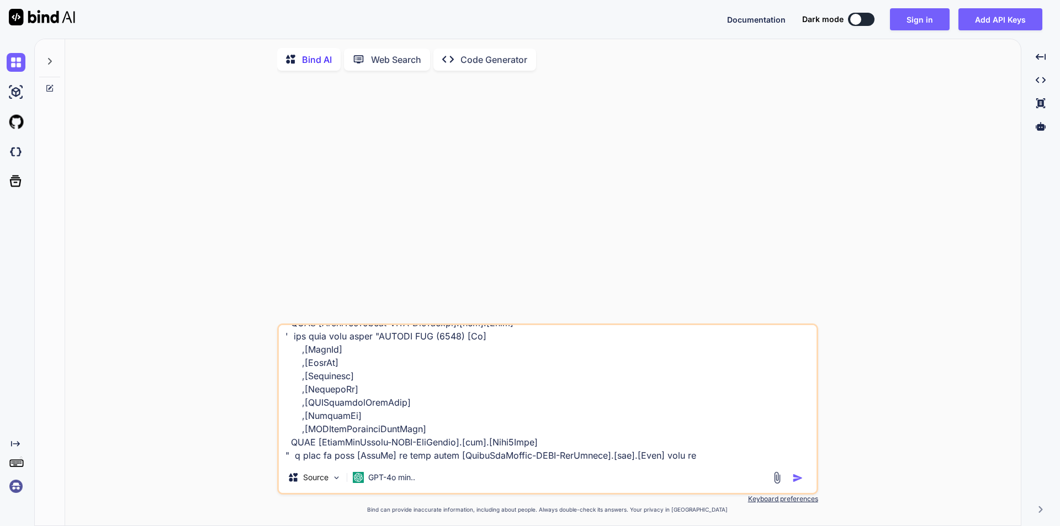
type textarea "x"
type textarea "i hve this table 'SELECT TOP (1000) [Id] ,[ShortFileName] ,[ClientIdString] ,[M…"
type textarea "x"
type textarea "i hve this table 'SELECT TOP (1000) [Id] ,[ShortFileName] ,[ClientIdString] ,[M…"
type textarea "x"
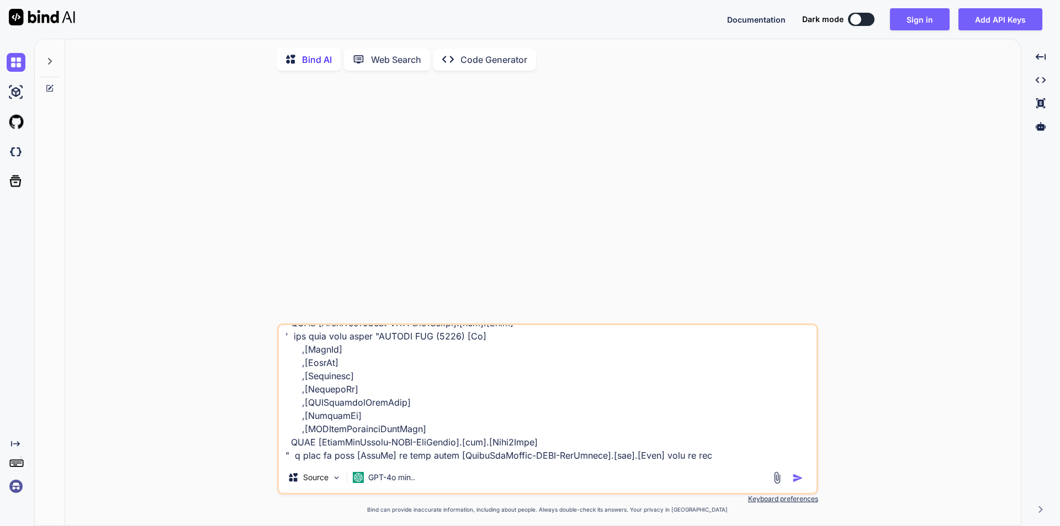
type textarea "i hve this table 'SELECT TOP (1000) [Id] ,[ShortFileName] ,[ClientIdString] ,[M…"
drag, startPoint x: 534, startPoint y: 444, endPoint x: 317, endPoint y: 447, distance: 216.9
click at [317, 447] on textarea at bounding box center [548, 393] width 538 height 137
click at [701, 462] on textarea at bounding box center [548, 393] width 538 height 137
paste textarea "[LegalAidCenter-LGLA-DevLatest].[dbo].[File2Note]"
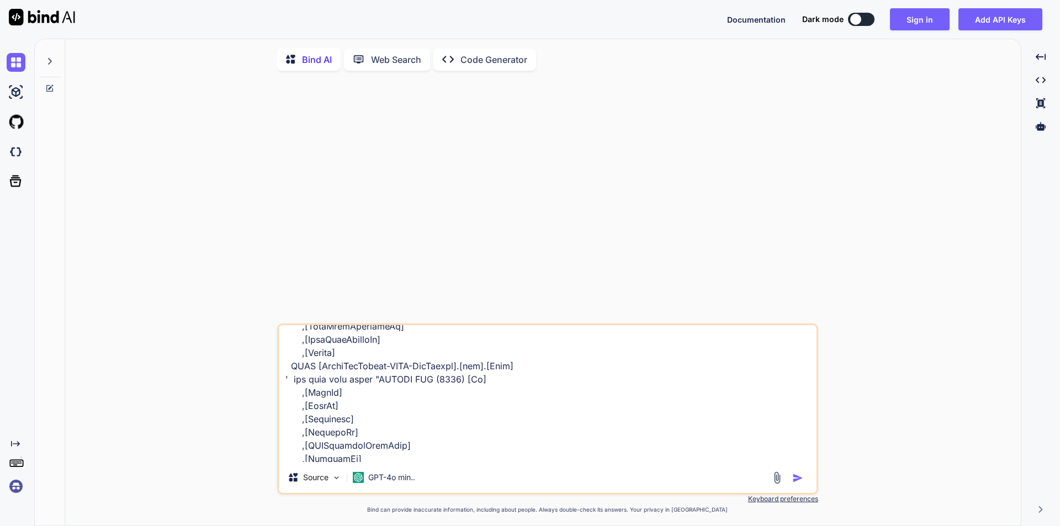
scroll to position [386, 0]
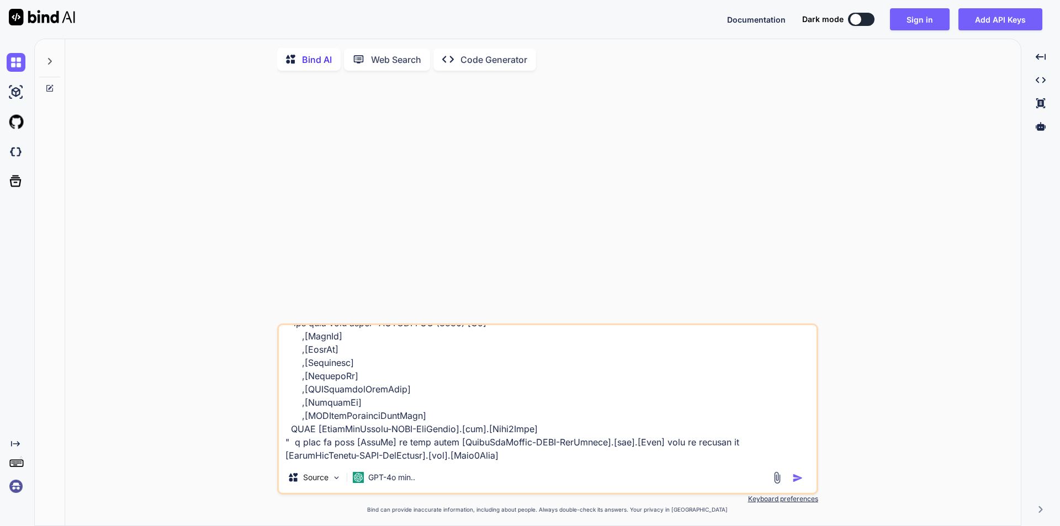
drag, startPoint x: 304, startPoint y: 339, endPoint x: 338, endPoint y: 339, distance: 34.8
click at [338, 339] on textarea at bounding box center [548, 393] width 538 height 137
click at [681, 444] on textarea at bounding box center [548, 393] width 538 height 137
paste textarea "[FileId]"
click at [724, 448] on textarea at bounding box center [548, 393] width 538 height 137
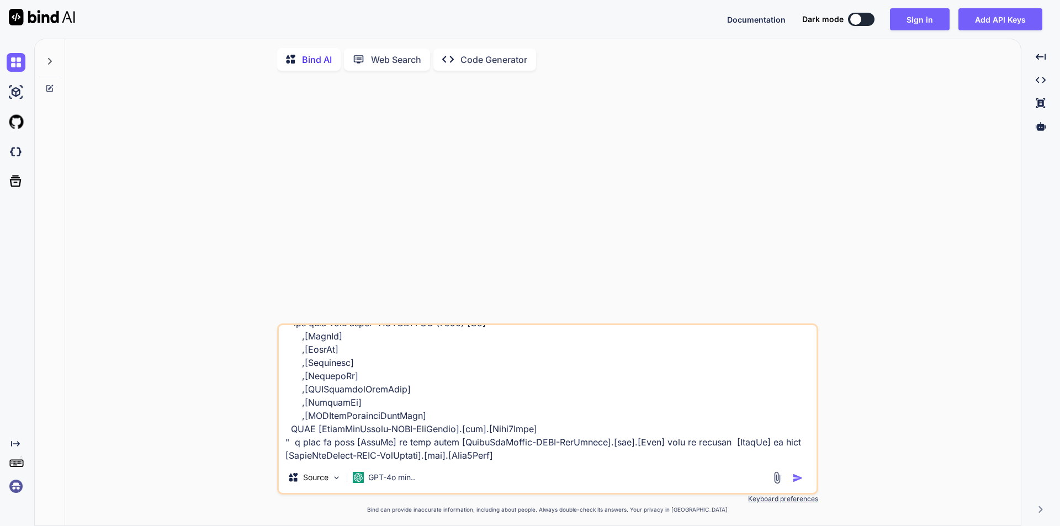
click at [571, 459] on textarea at bounding box center [548, 393] width 538 height 137
click at [510, 432] on textarea at bounding box center [548, 393] width 538 height 137
click at [689, 458] on textarea at bounding box center [548, 393] width 538 height 137
paste textarea "File2Note"
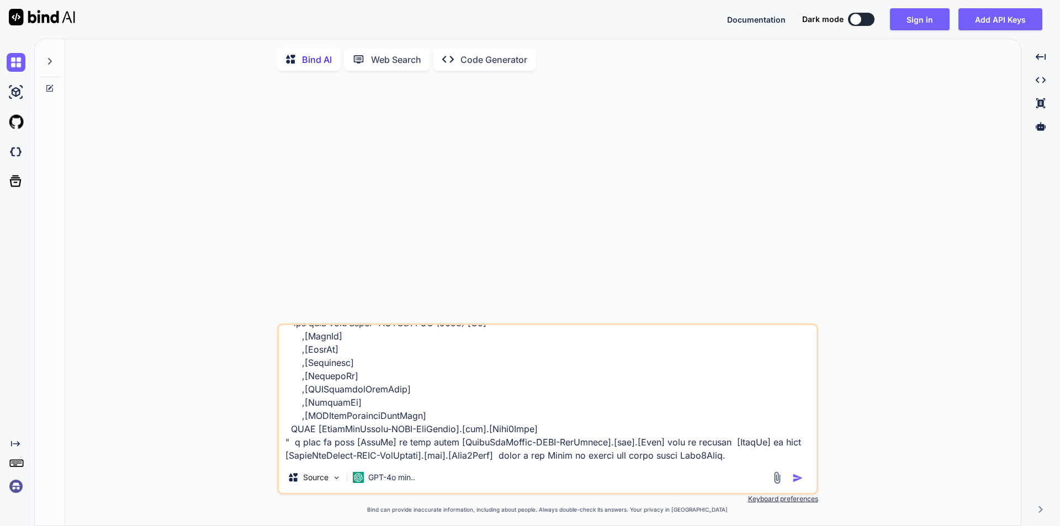
click at [701, 448] on textarea at bounding box center [548, 393] width 538 height 137
click at [733, 459] on textarea at bounding box center [548, 393] width 538 height 137
paste textarea "FileId"
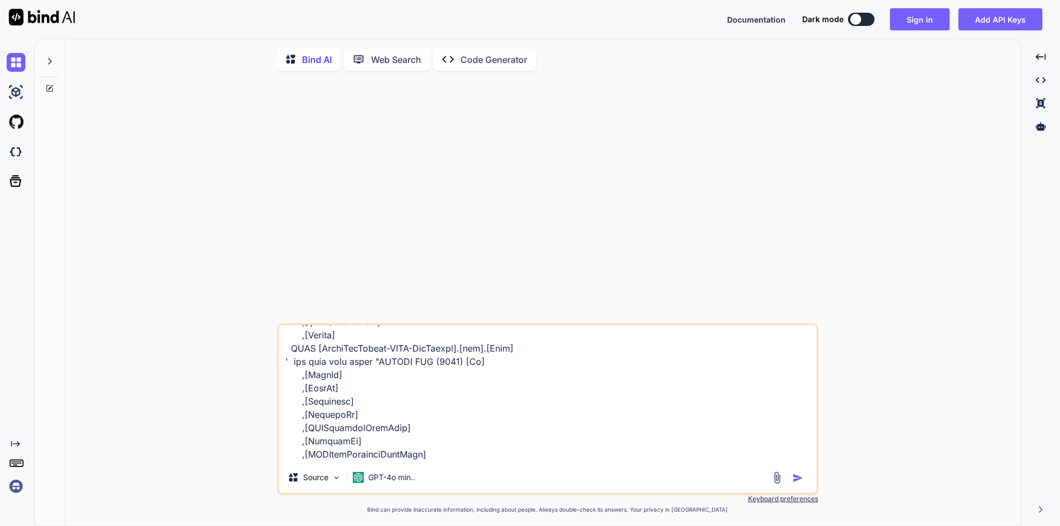
scroll to position [276, 0]
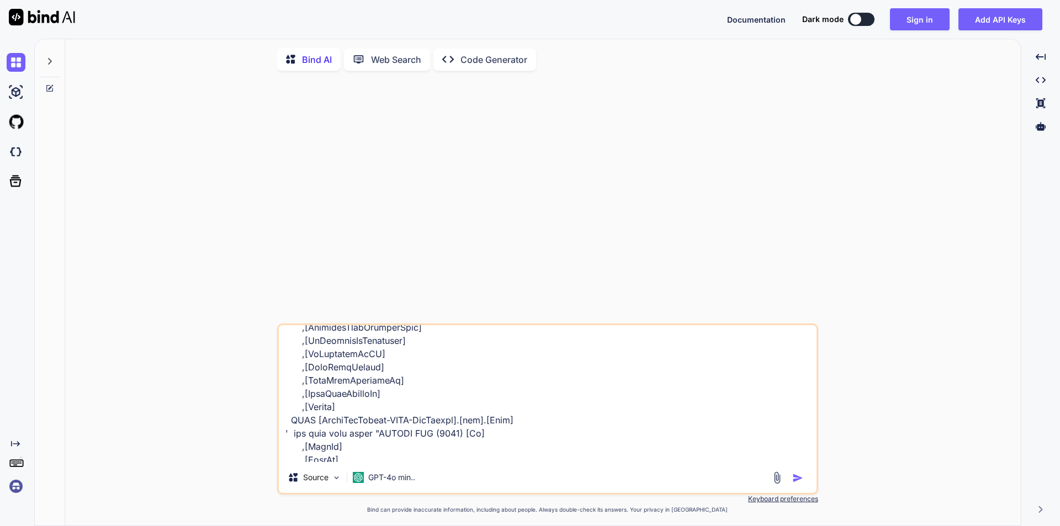
click at [500, 424] on textarea at bounding box center [548, 393] width 538 height 137
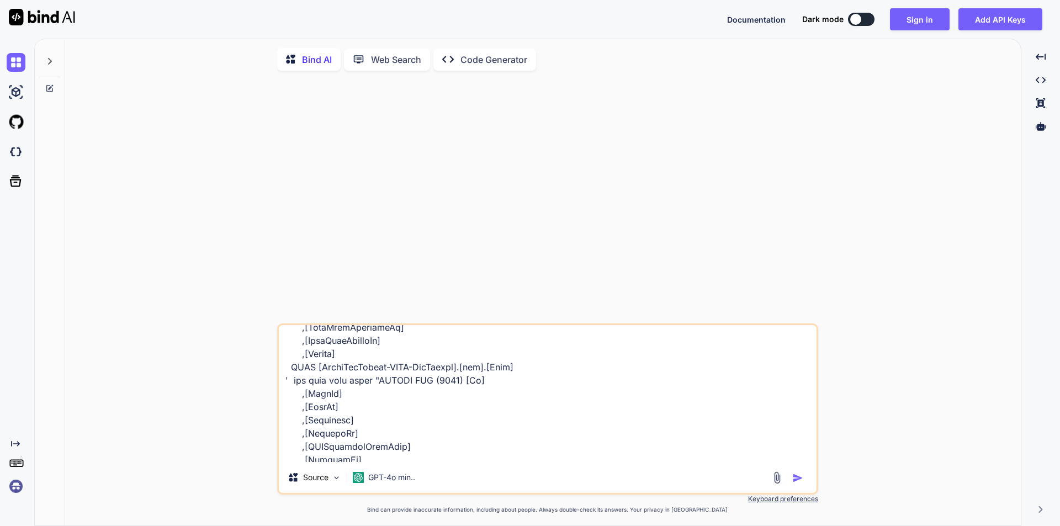
scroll to position [386, 0]
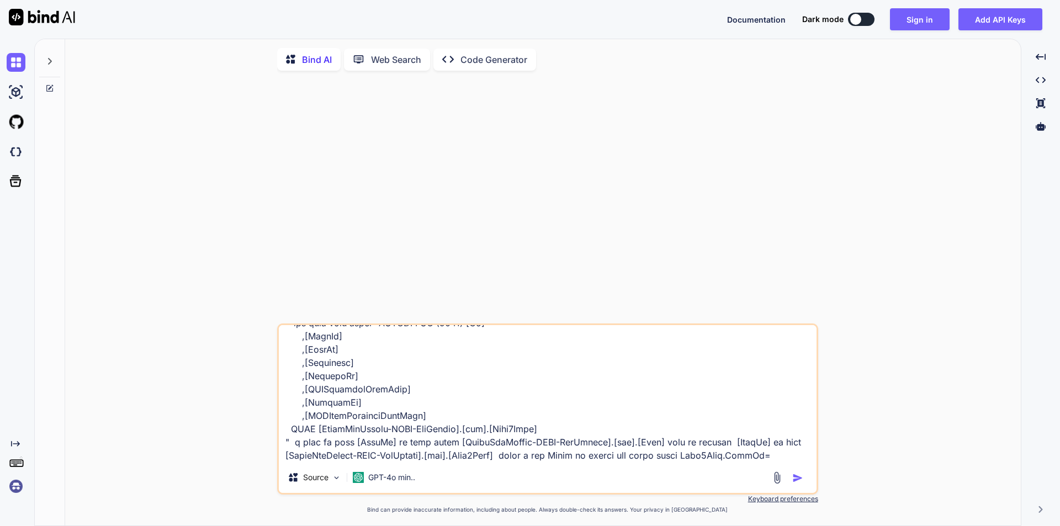
click at [769, 456] on textarea at bounding box center [548, 393] width 538 height 137
paste textarea "File"
click at [795, 479] on img "button" at bounding box center [797, 477] width 11 height 11
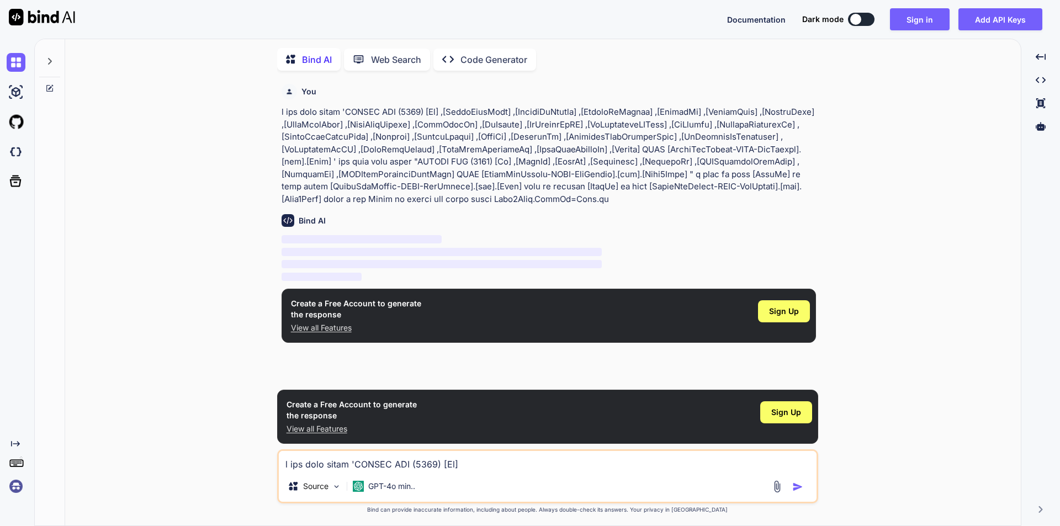
scroll to position [4, 0]
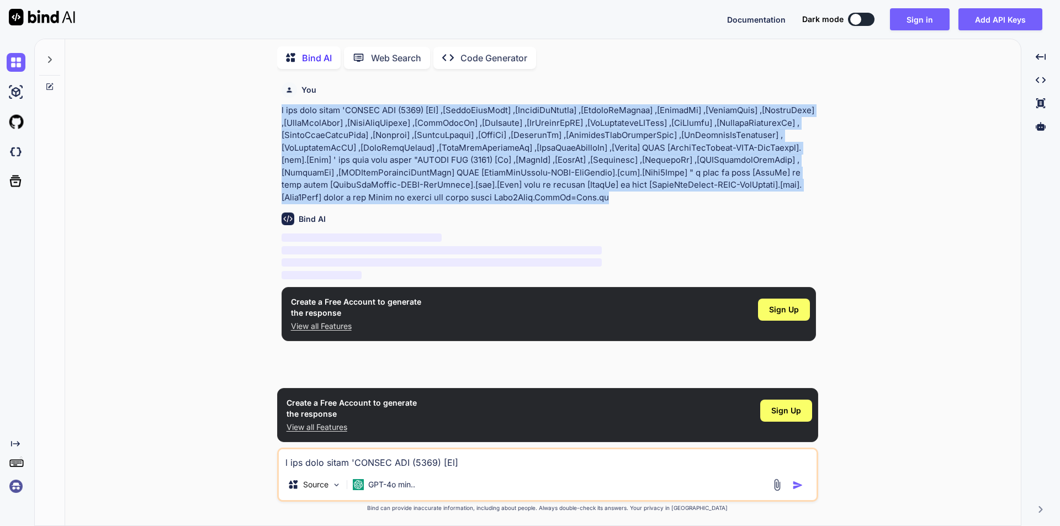
drag, startPoint x: 508, startPoint y: 196, endPoint x: 259, endPoint y: 111, distance: 263.6
click at [259, 111] on div "You Bind AI ‌ ‌ ‌ ‌ Create a Free Account to generate the response View all Fea…" at bounding box center [547, 302] width 947 height 448
copy p "i hve this table 'SELECT TOP (1000) [Id] ,[ShortFileName] ,[ClientIdString] ,[M…"
click at [917, 24] on button "Sign in" at bounding box center [920, 19] width 60 height 22
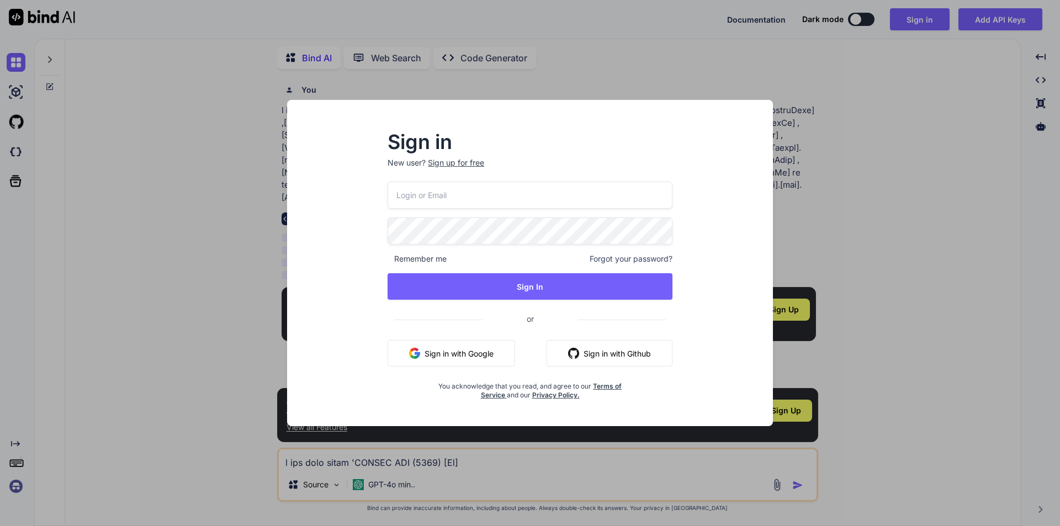
click at [435, 203] on input "email" at bounding box center [529, 195] width 285 height 27
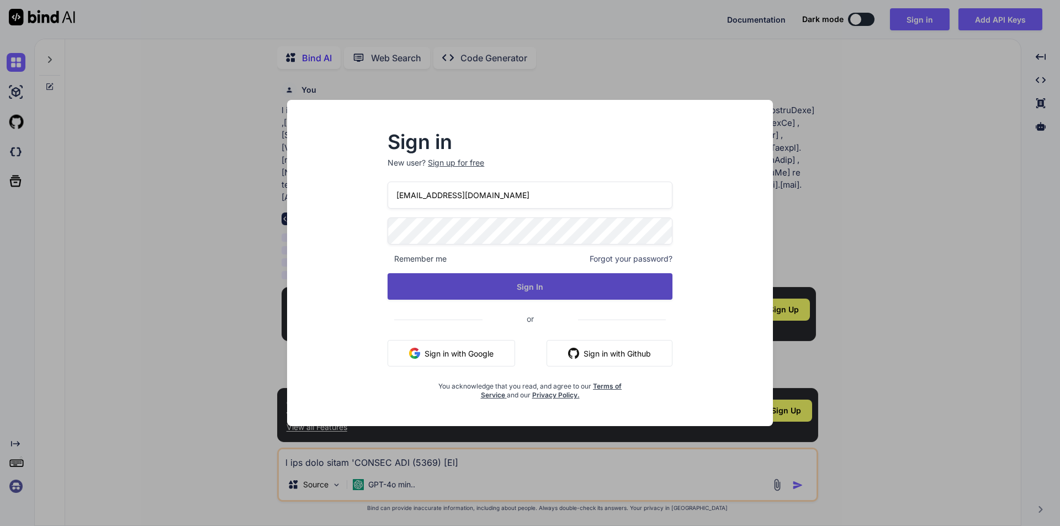
click at [546, 281] on button "Sign In" at bounding box center [529, 286] width 285 height 26
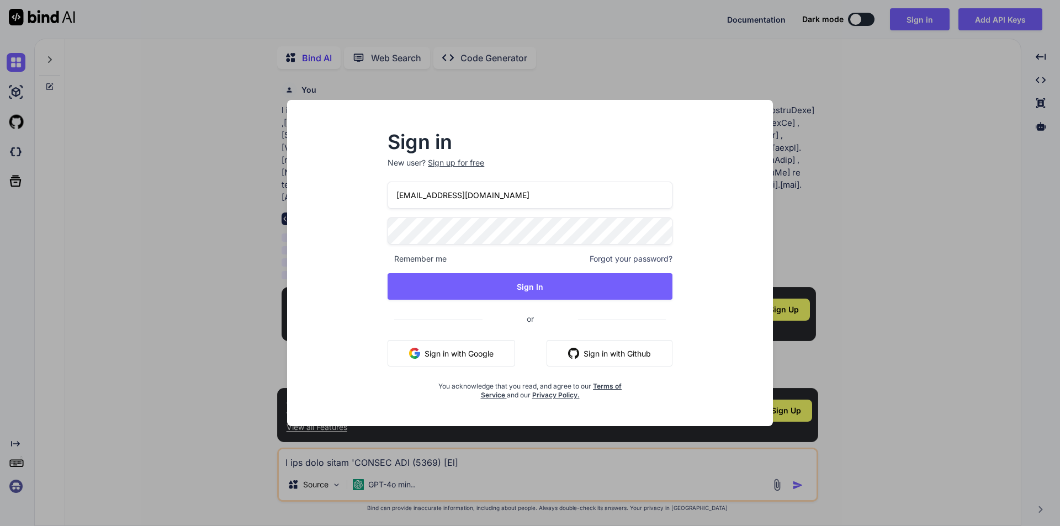
click at [612, 95] on div "Sign in New user? Sign up for free sanjays@chetu.com Remember me Forgot your pa…" at bounding box center [530, 263] width 1060 height 526
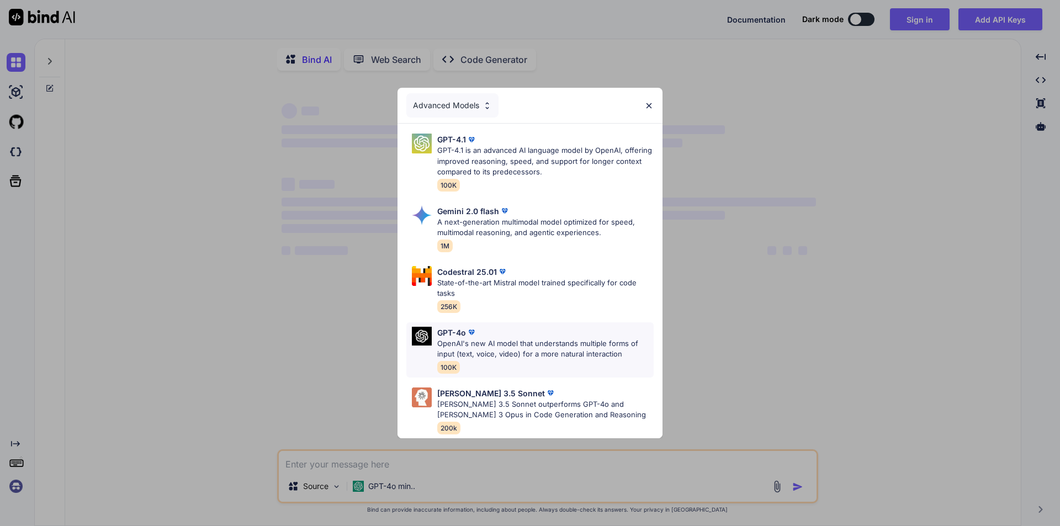
type textarea "x"
click at [492, 348] on p "OpenAI's new AI model that understands multiple forms of input (text, voice, vi…" at bounding box center [545, 349] width 216 height 22
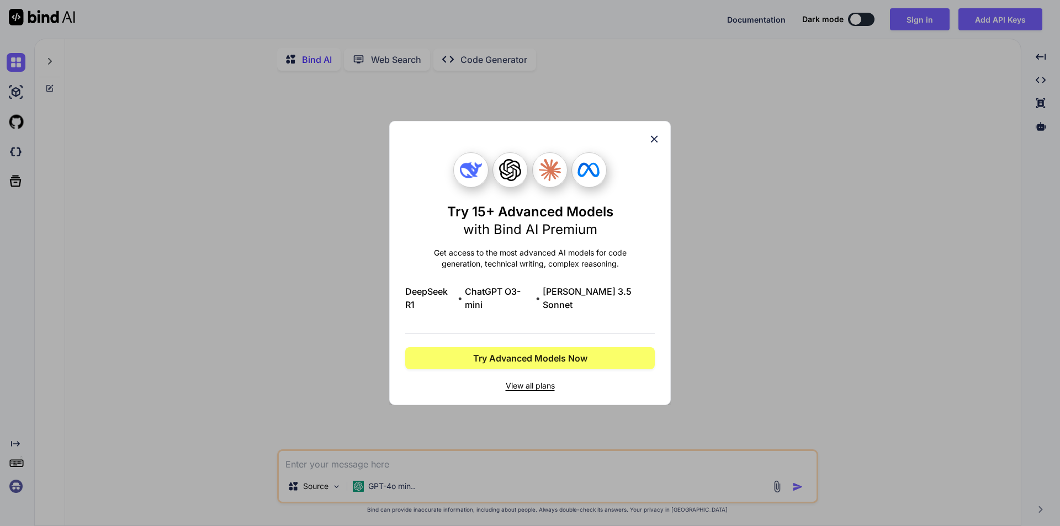
click at [659, 145] on icon at bounding box center [654, 139] width 12 height 12
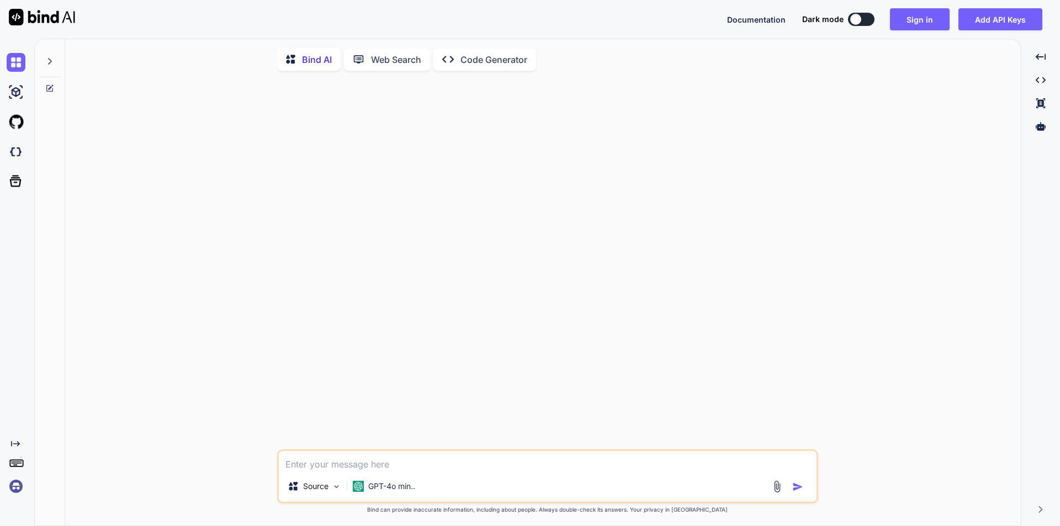
click at [359, 458] on textarea at bounding box center [548, 461] width 538 height 20
paste textarea "i hve this table 'SELECT TOP (1000) [Id] ,[ShortFileName] ,[ClientIdString] ,[M…"
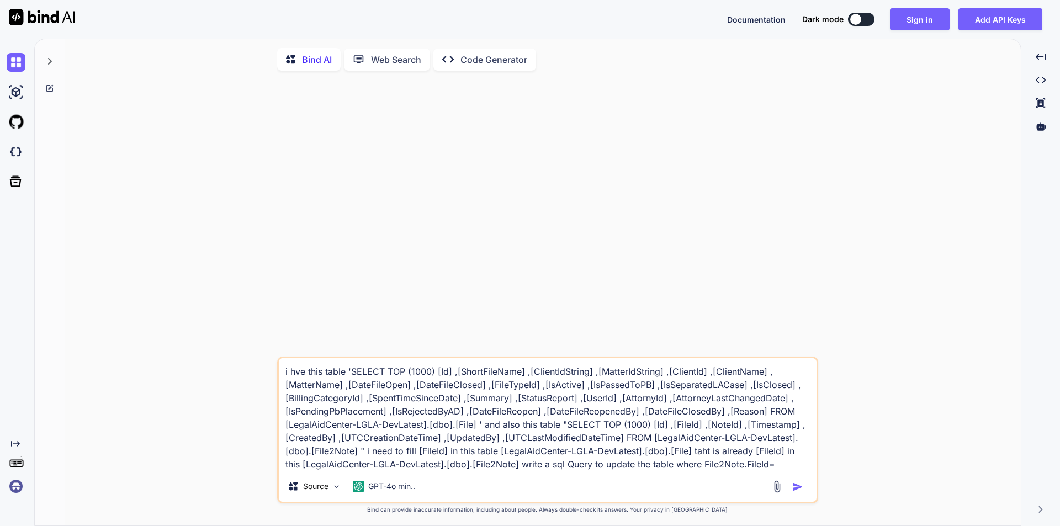
type textarea "i hve this table 'SELECT TOP (1000) [Id] ,[ShortFileName] ,[ClientIdString] ,[M…"
click at [800, 488] on img "button" at bounding box center [797, 486] width 11 height 11
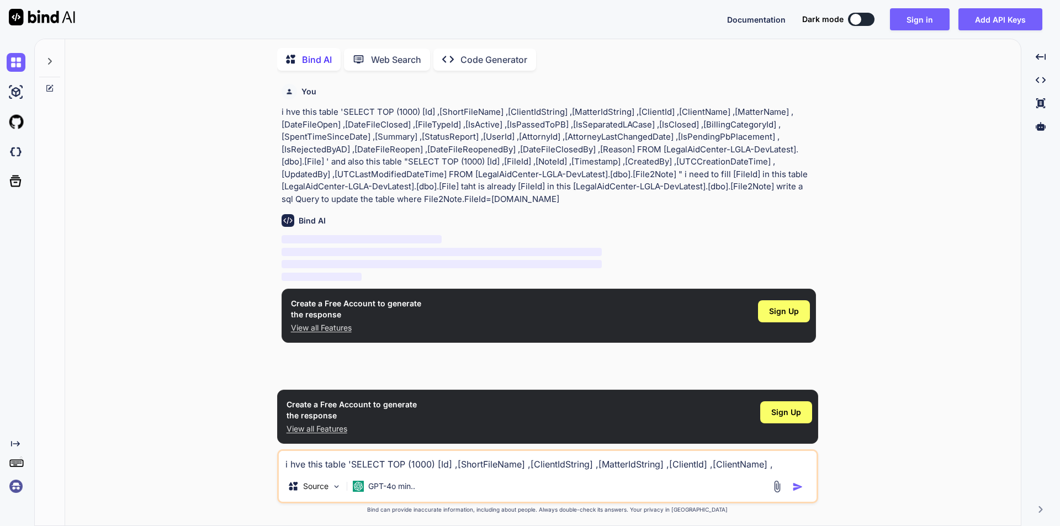
scroll to position [4, 0]
